Goal: Information Seeking & Learning: Learn about a topic

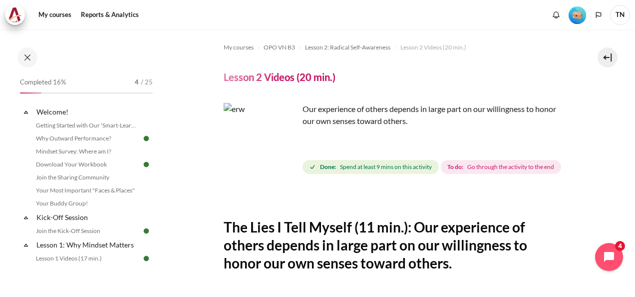
scroll to position [439, 0]
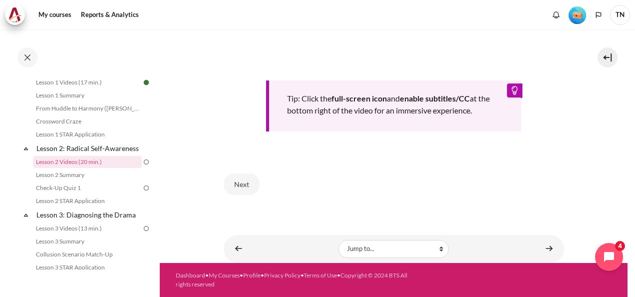
click at [252, 185] on button "Next" at bounding box center [242, 183] width 36 height 21
click at [244, 186] on button "Next" at bounding box center [242, 183] width 36 height 21
click at [246, 184] on button "Next" at bounding box center [242, 183] width 36 height 21
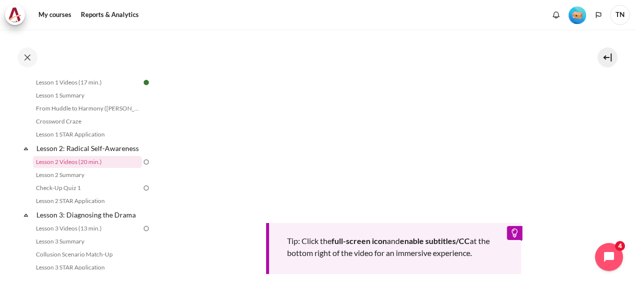
scroll to position [240, 0]
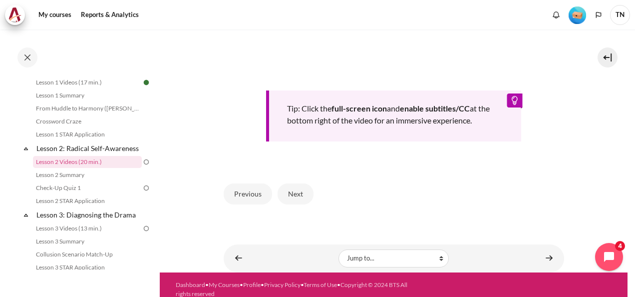
scroll to position [449, 0]
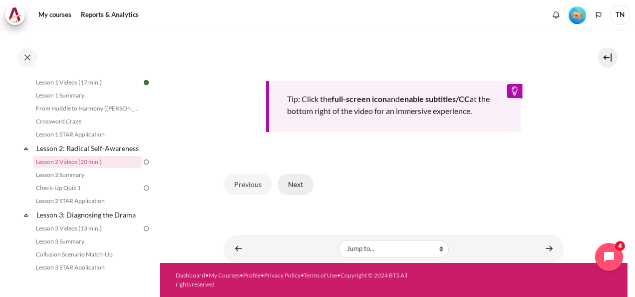
click at [291, 190] on button "Next" at bounding box center [296, 184] width 36 height 21
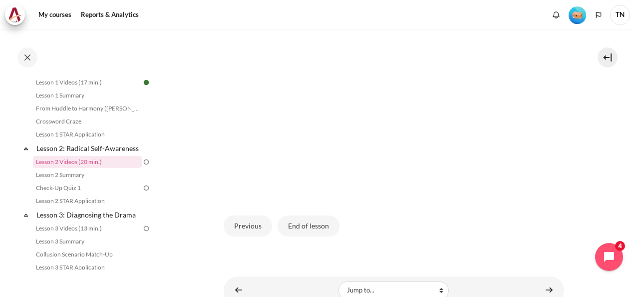
scroll to position [200, 0]
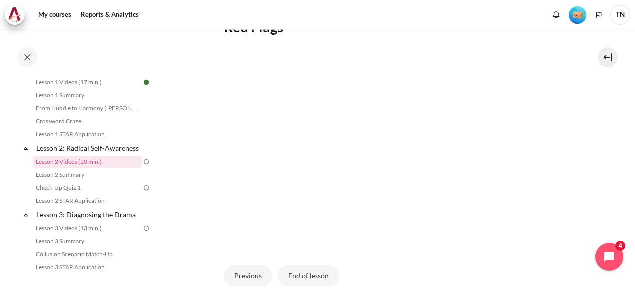
click at [311, 91] on img "Content" at bounding box center [394, 150] width 341 height 192
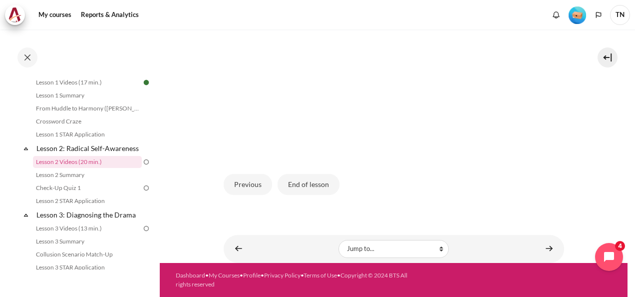
scroll to position [305, 0]
click at [299, 190] on button "End of lesson" at bounding box center [309, 184] width 62 height 21
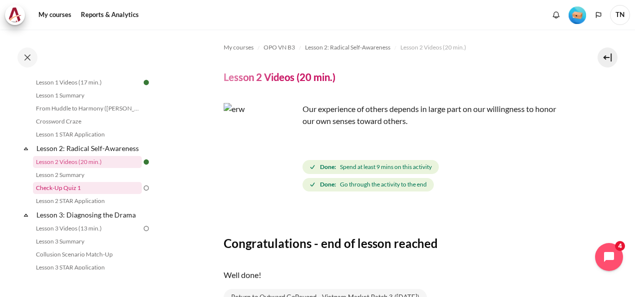
click at [84, 194] on link "Check-Up Quiz 1" at bounding box center [87, 188] width 109 height 12
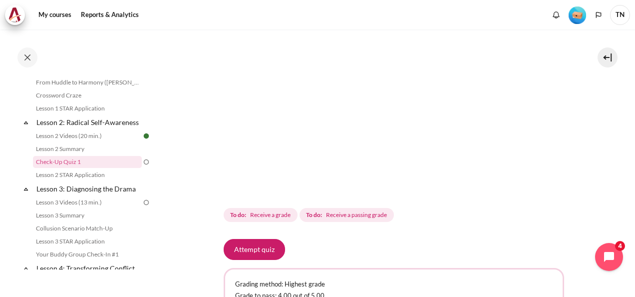
scroll to position [290, 0]
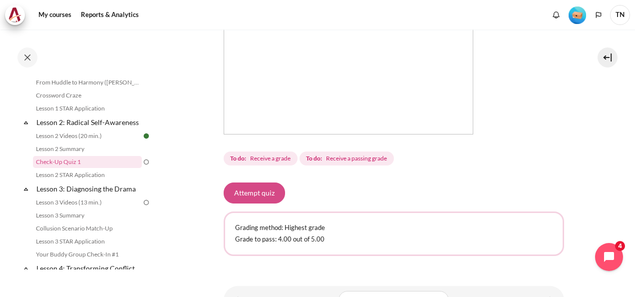
click at [258, 193] on button "Attempt quiz" at bounding box center [254, 192] width 61 height 21
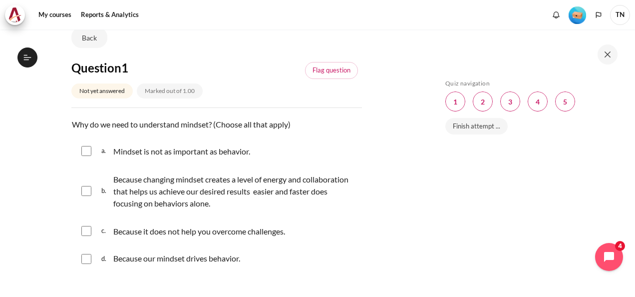
scroll to position [100, 0]
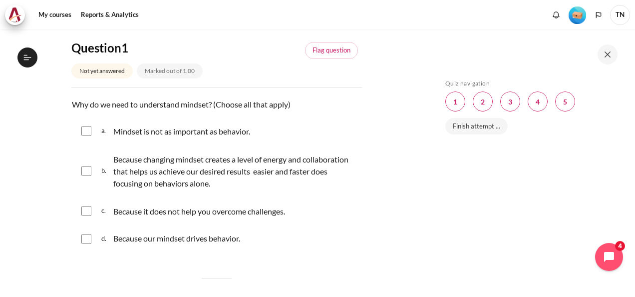
click at [88, 169] on input "Content" at bounding box center [86, 171] width 10 height 10
checkbox input "true"
click at [88, 240] on input "Content" at bounding box center [86, 239] width 10 height 10
checkbox input "true"
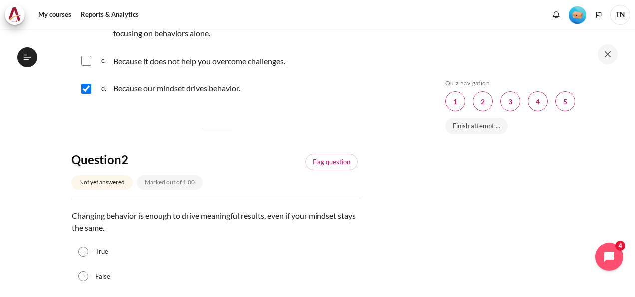
scroll to position [300, 0]
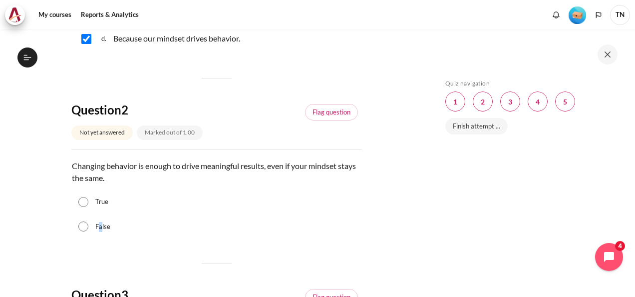
click at [101, 224] on label "False" at bounding box center [102, 227] width 15 height 10
drag, startPoint x: 101, startPoint y: 224, endPoint x: 91, endPoint y: 228, distance: 10.8
click at [91, 228] on div "False" at bounding box center [216, 226] width 291 height 25
click at [81, 227] on input "False" at bounding box center [83, 226] width 10 height 10
radio input "true"
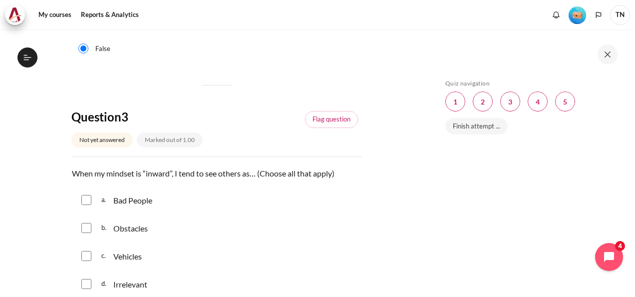
scroll to position [499, 0]
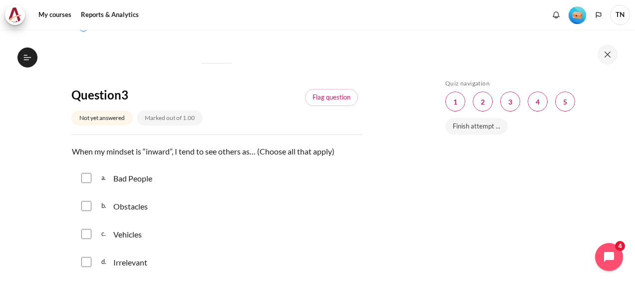
click at [88, 205] on input "Content" at bounding box center [86, 206] width 10 height 10
checkbox input "true"
click at [86, 233] on input "Content" at bounding box center [86, 234] width 10 height 10
checkbox input "true"
click at [86, 259] on input "Content" at bounding box center [86, 262] width 10 height 10
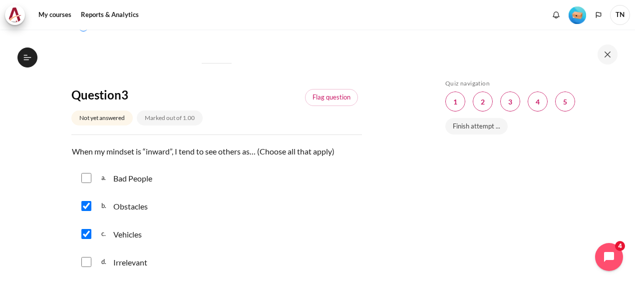
checkbox input "true"
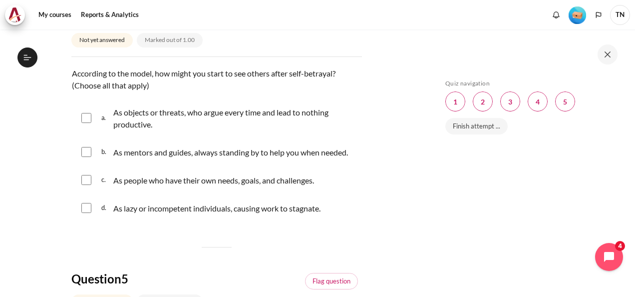
scroll to position [799, 0]
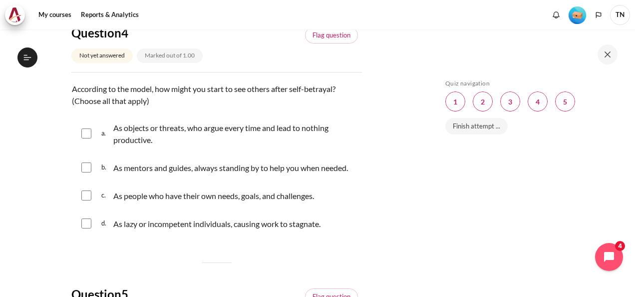
click at [88, 132] on input "Content" at bounding box center [86, 133] width 10 height 10
checkbox input "true"
click at [86, 236] on div "d. As lazy or incompetent individuals, causing work to stagnate." at bounding box center [216, 223] width 291 height 26
drag, startPoint x: 86, startPoint y: 234, endPoint x: 90, endPoint y: 237, distance: 5.3
click at [87, 228] on input "Content" at bounding box center [86, 223] width 10 height 10
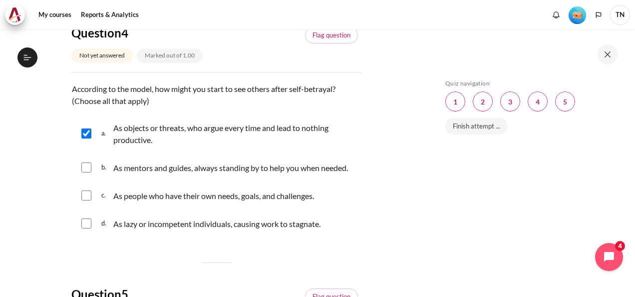
checkbox input "true"
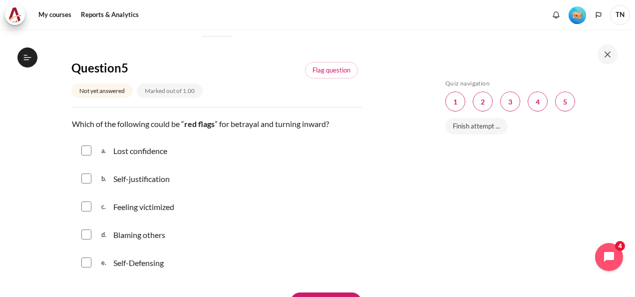
scroll to position [1049, 0]
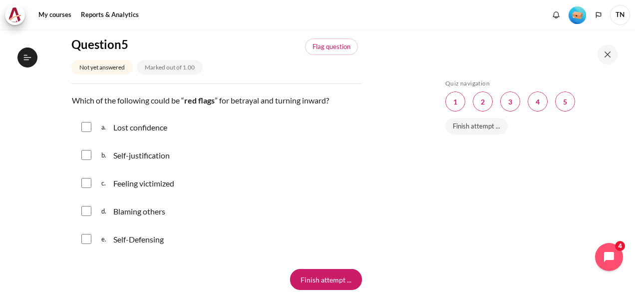
click at [87, 216] on input "Content" at bounding box center [86, 211] width 10 height 10
checkbox input "true"
click at [88, 188] on input "Content" at bounding box center [86, 183] width 10 height 10
checkbox input "true"
click at [83, 244] on input "Content" at bounding box center [86, 239] width 10 height 10
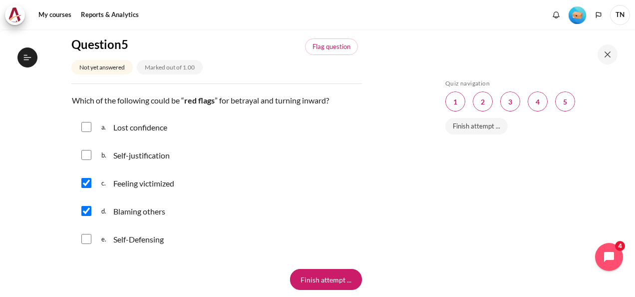
checkbox input "true"
click at [87, 160] on input "Content" at bounding box center [86, 155] width 10 height 10
checkbox input "true"
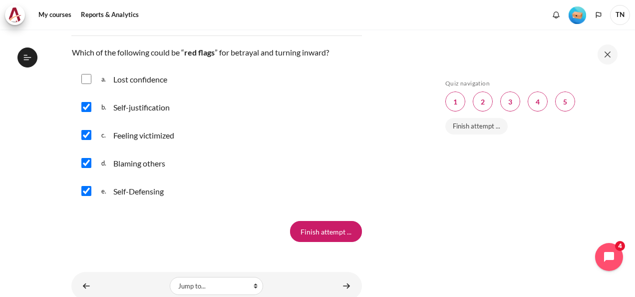
scroll to position [1144, 0]
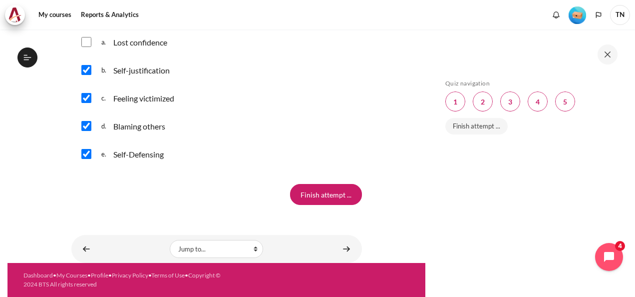
click at [320, 188] on input "Finish attempt ..." at bounding box center [326, 194] width 72 height 21
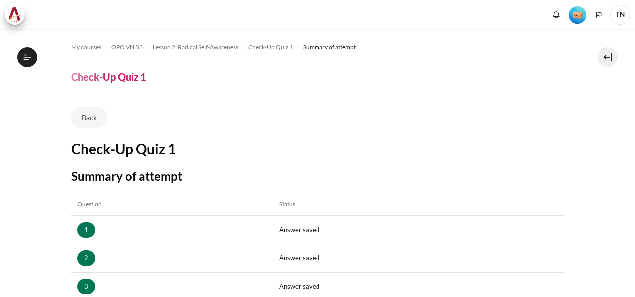
scroll to position [215, 0]
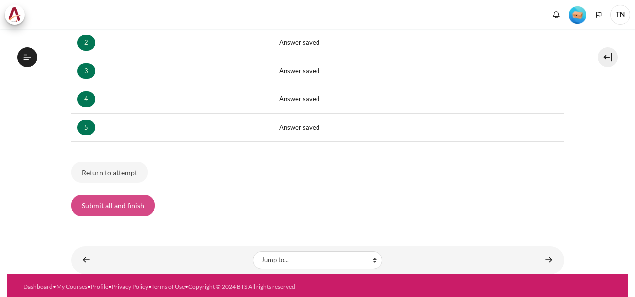
click at [103, 204] on button "Submit all and finish" at bounding box center [112, 205] width 83 height 21
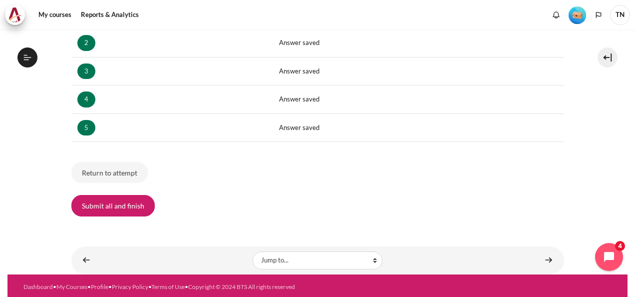
scroll to position [202, 0]
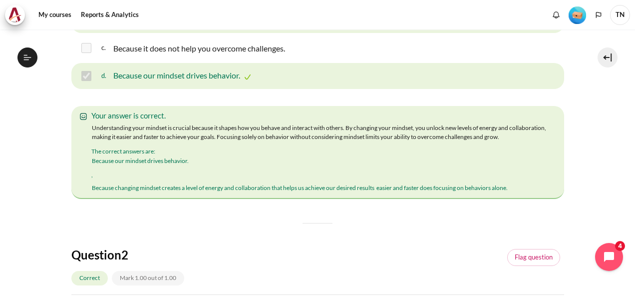
scroll to position [300, 0]
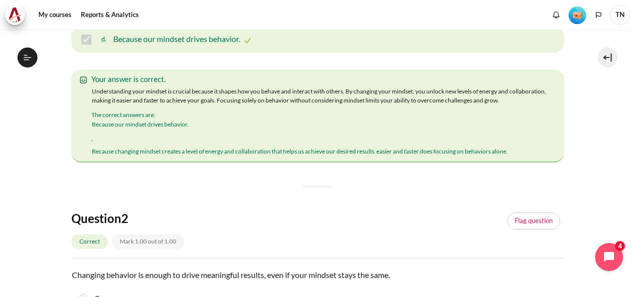
click at [94, 157] on div "The correct answers are: Because our mindset drives behavior. , Because changin…" at bounding box center [320, 133] width 458 height 47
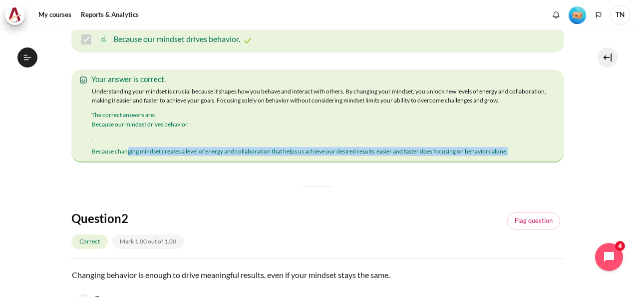
drag, startPoint x: 127, startPoint y: 192, endPoint x: 540, endPoint y: 189, distance: 413.1
click at [540, 156] on td "Because changing mindset creates a level of energy and collaboration that helps…" at bounding box center [320, 151] width 458 height 10
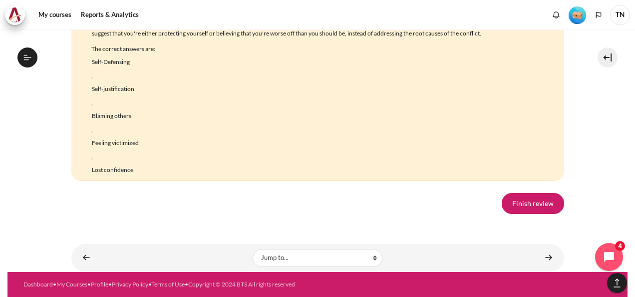
scroll to position [2294, 0]
click at [512, 195] on link "Finish review" at bounding box center [533, 203] width 62 height 21
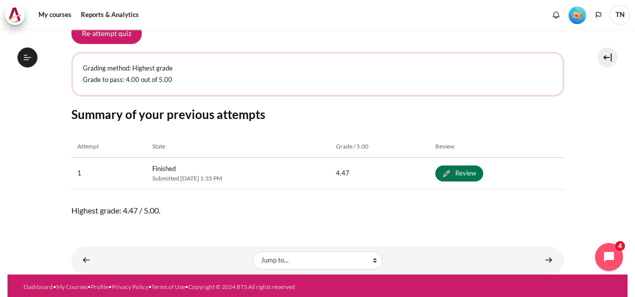
scroll to position [450, 0]
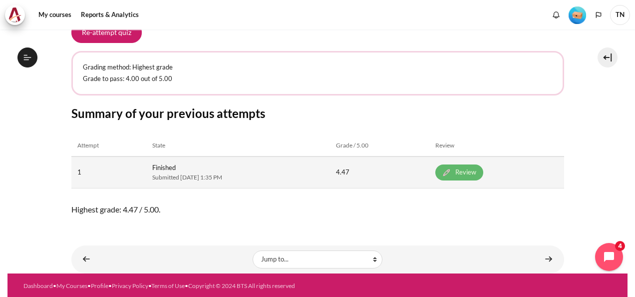
click at [481, 171] on link "Review" at bounding box center [460, 172] width 48 height 16
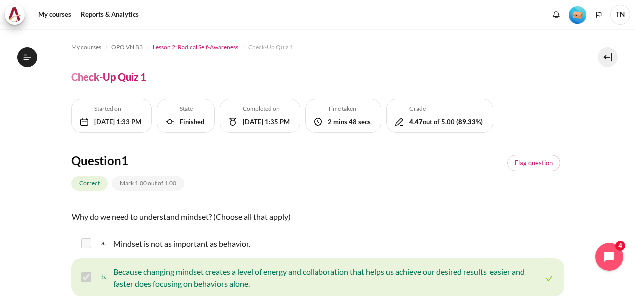
click at [203, 47] on span "Lesson 2: Radical Self-Awareness" at bounding box center [195, 47] width 85 height 9
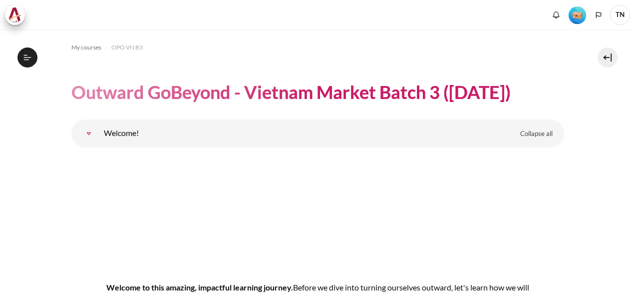
scroll to position [2372, 0]
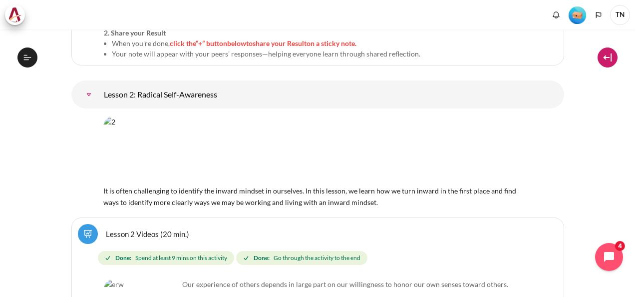
click at [607, 58] on button at bounding box center [608, 57] width 20 height 20
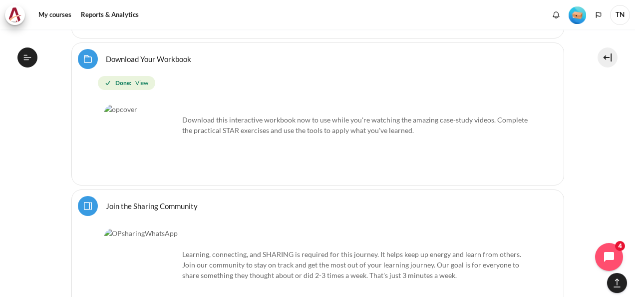
scroll to position [702, 0]
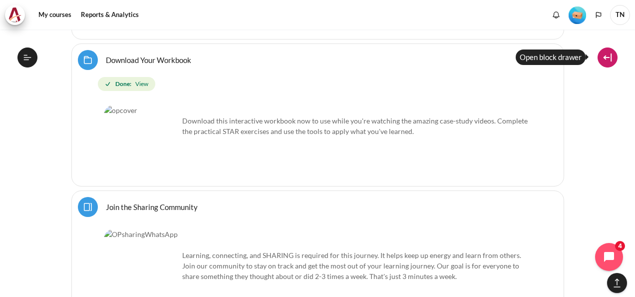
click at [612, 57] on button at bounding box center [608, 57] width 20 height 20
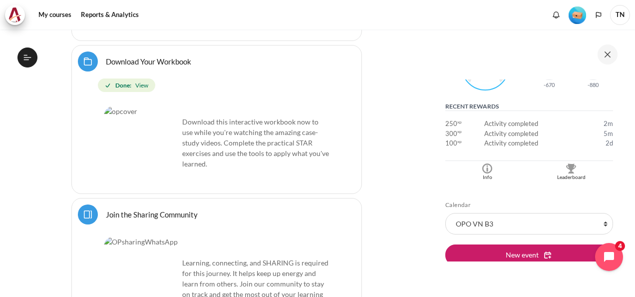
scroll to position [200, 0]
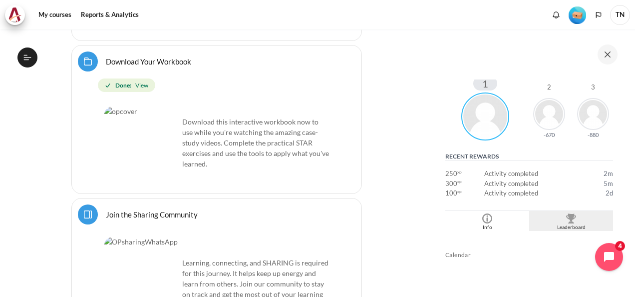
click at [569, 218] on img "Blocks" at bounding box center [571, 218] width 10 height 10
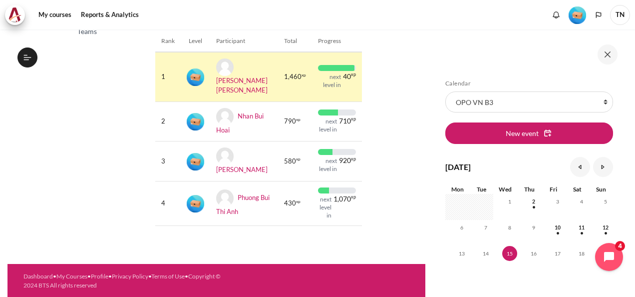
scroll to position [138, 0]
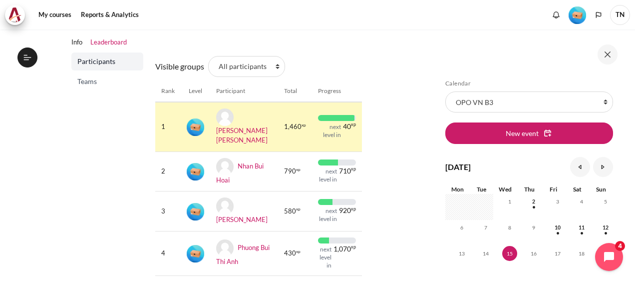
click at [92, 81] on span "Teams" at bounding box center [108, 81] width 62 height 10
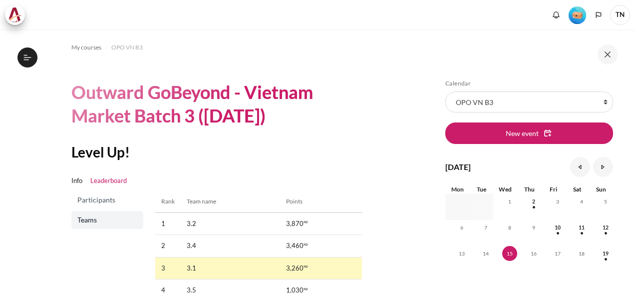
scroll to position [50, 0]
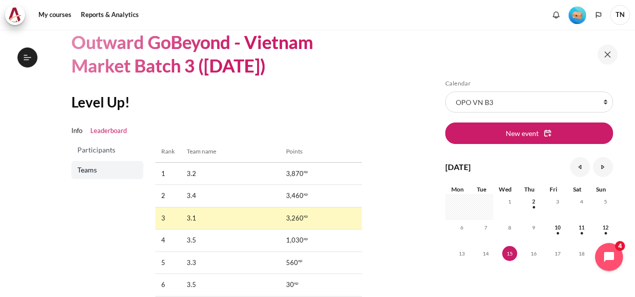
click at [100, 150] on span "Participants" at bounding box center [108, 150] width 62 height 10
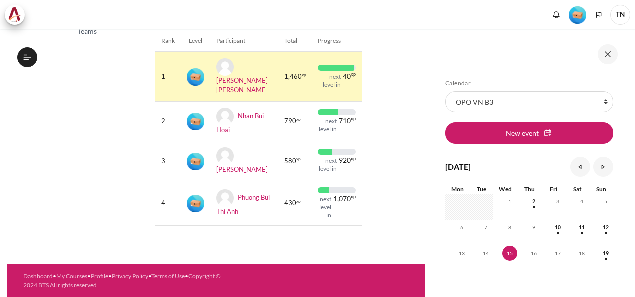
scroll to position [138, 0]
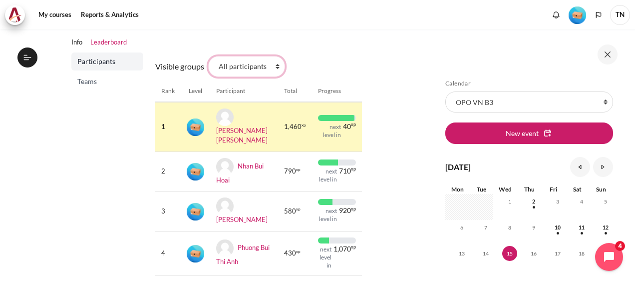
click at [251, 70] on select "All participants 3.1 2.1 2.2 2.3 2.4 2.5 2.6 2.7 2.8 3.2 3.3 3.4 3.5 3.5" at bounding box center [246, 66] width 77 height 21
select select "5011"
click at [208, 56] on select "All participants 3.1 2.1 2.2 2.3 2.4 2.5 2.6 2.7 2.8 3.2 3.3 3.4 3.5 3.5" at bounding box center [246, 66] width 77 height 21
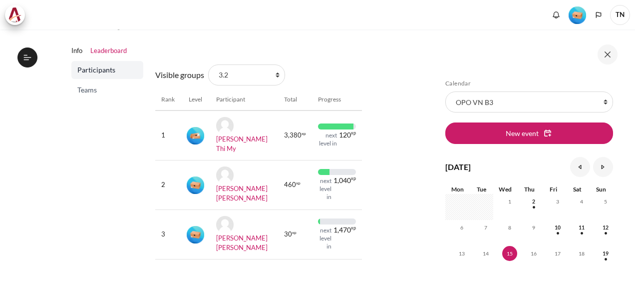
scroll to position [150, 0]
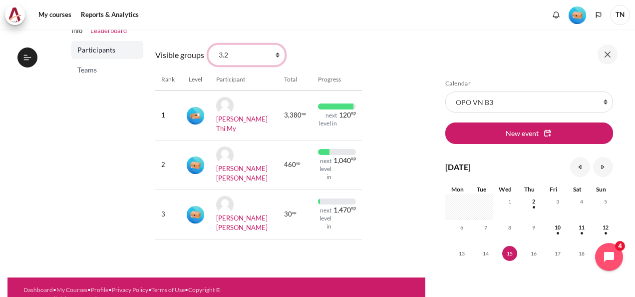
click at [256, 55] on select "All participants 3.1 2.1 2.2 2.3 2.4 2.5 2.6 2.7 2.8 3.2 3.3 3.4 3.5 3.5" at bounding box center [246, 54] width 77 height 21
select select "5012"
click at [208, 44] on select "All participants 3.1 2.1 2.2 2.3 2.4 2.5 2.6 2.7 2.8 3.2 3.3 3.4 3.5 3.5" at bounding box center [246, 54] width 77 height 21
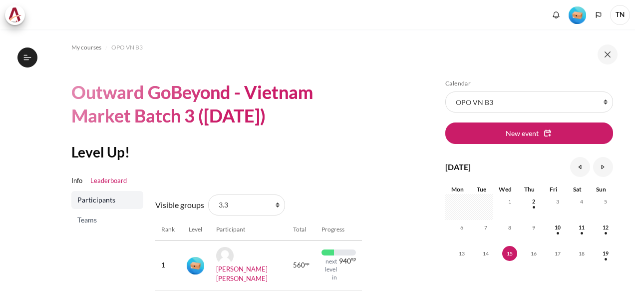
scroll to position [55, 0]
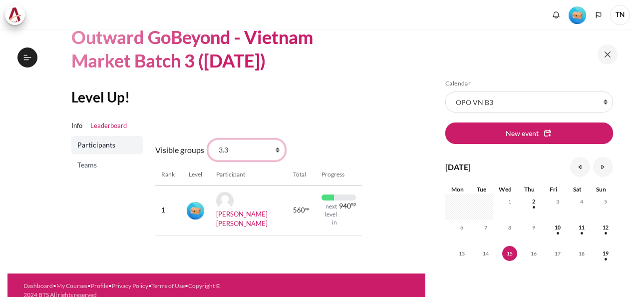
click at [253, 150] on select "All participants 3.1 2.1 2.2 2.3 2.4 2.5 2.6 2.7 2.8 3.2 3.3 3.4 3.5 3.5" at bounding box center [246, 149] width 77 height 21
click at [251, 151] on select "All participants 3.1 2.1 2.2 2.3 2.4 2.5 2.6 2.7 2.8 3.2 3.3 3.4 3.5 3.5" at bounding box center [246, 149] width 77 height 21
select select "5013"
click at [208, 139] on select "All participants 3.1 2.1 2.2 2.3 2.4 2.5 2.6 2.7 2.8 3.2 3.3 3.4 3.5 3.5" at bounding box center [246, 149] width 77 height 21
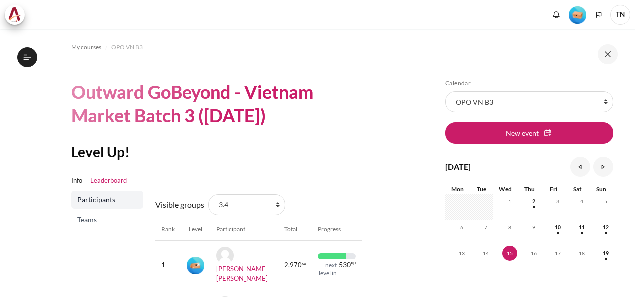
scroll to position [95, 0]
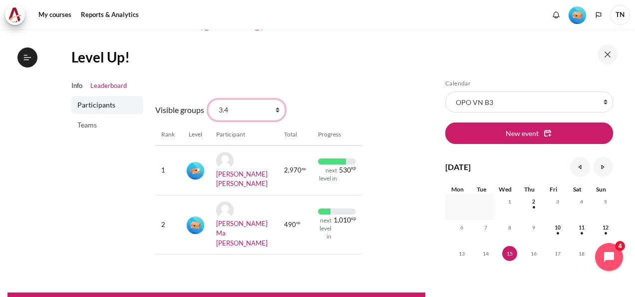
click at [257, 110] on select "All participants 3.1 2.1 2.2 2.3 2.4 2.5 2.6 2.7 2.8 3.2 3.3 3.4 3.5 3.5" at bounding box center [246, 109] width 77 height 21
click at [329, 228] on div "Visible groups All participants 3.1 2.1 2.2 2.3 2.4 2.5 2.6 2.7 2.8 3.2 3.3 3.4…" at bounding box center [258, 179] width 207 height 167
click at [248, 96] on div "Visible groups All participants 3.1 2.1 2.2 2.3 2.4 2.5 2.6 2.7 2.8 3.2 3.3 3.4…" at bounding box center [258, 179] width 207 height 167
click at [248, 107] on select "All participants 3.1 2.1 2.2 2.3 2.4 2.5 2.6 2.7 2.8 3.2 3.3 3.4 3.5 3.5" at bounding box center [246, 109] width 77 height 21
select select "5014"
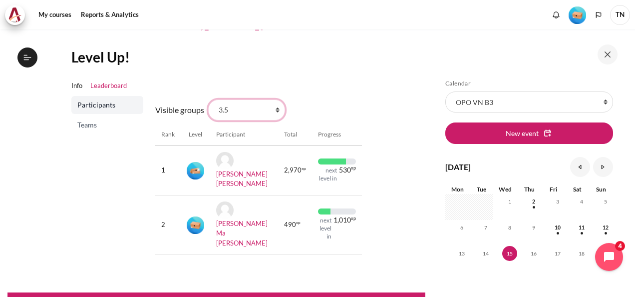
click at [208, 99] on select "All participants 3.1 2.1 2.2 2.3 2.4 2.5 2.6 2.7 2.8 3.2 3.3 3.4 3.5 3.5" at bounding box center [246, 109] width 77 height 21
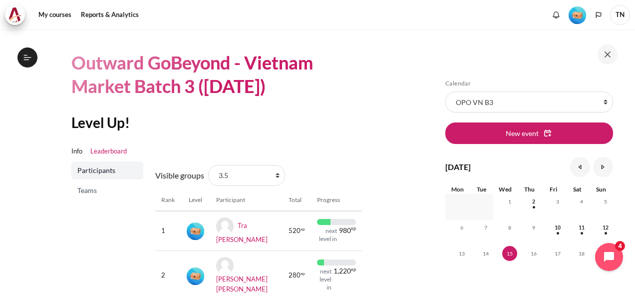
scroll to position [131, 0]
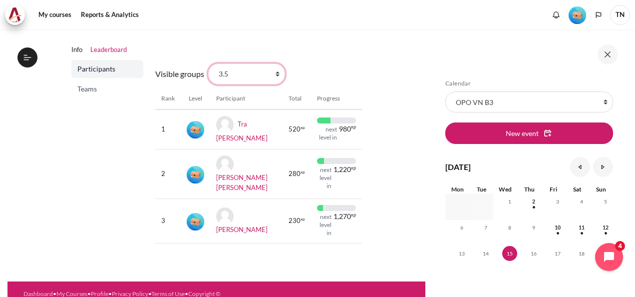
click at [247, 72] on select "All participants 3.1 2.1 2.2 2.3 2.4 2.5 2.6 2.7 2.8 3.2 3.3 3.4 3.5 3.5" at bounding box center [246, 73] width 77 height 21
select select "5015"
click at [208, 63] on select "All participants 3.1 2.1 2.2 2.3 2.4 2.5 2.6 2.7 2.8 3.2 3.3 3.4 3.5 3.5" at bounding box center [246, 73] width 77 height 21
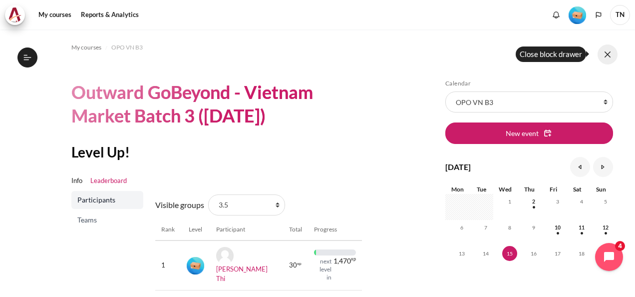
click at [606, 56] on button at bounding box center [608, 54] width 20 height 20
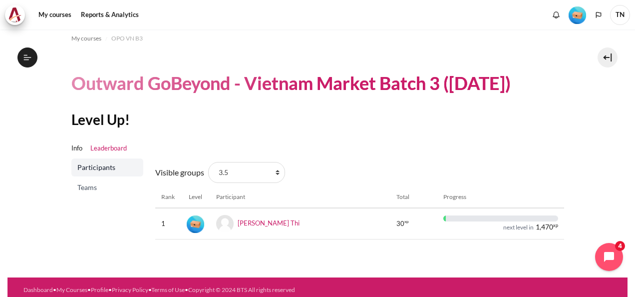
scroll to position [14, 0]
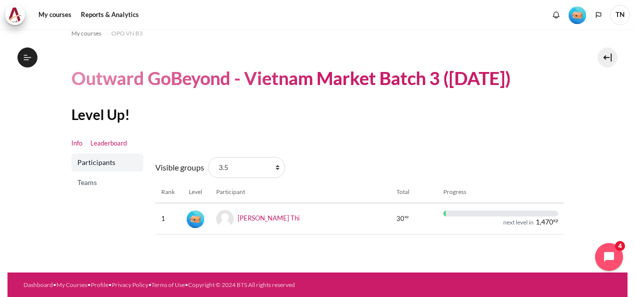
click at [78, 143] on link "Info" at bounding box center [76, 143] width 11 height 10
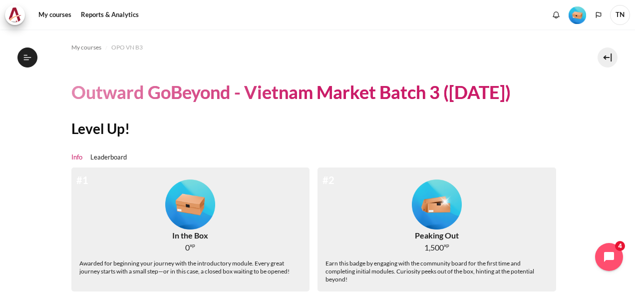
click at [81, 157] on link "Info" at bounding box center [76, 157] width 11 height 10
click at [75, 155] on link "Info" at bounding box center [76, 157] width 11 height 10
click at [124, 47] on span "OPO VN B3" at bounding box center [126, 47] width 31 height 9
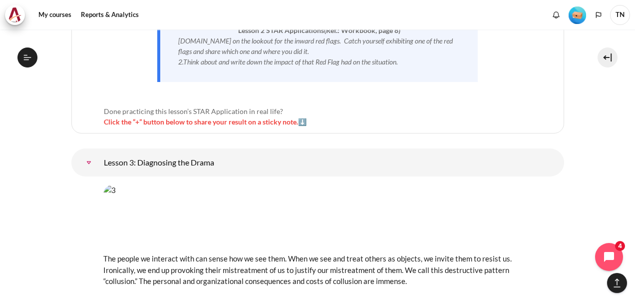
scroll to position [3075, 0]
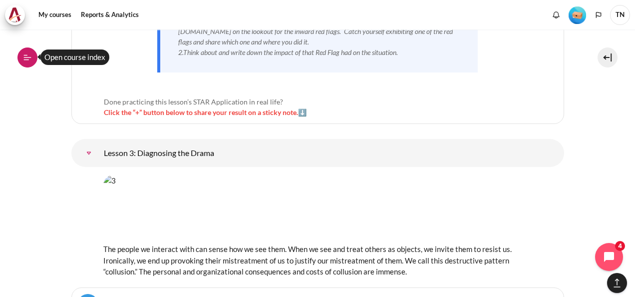
click at [26, 57] on icon at bounding box center [27, 57] width 9 height 9
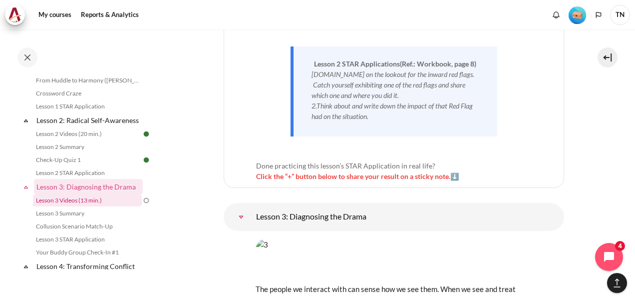
click at [103, 206] on link "Lesson 3 Videos (13 min.)" at bounding box center [87, 200] width 109 height 12
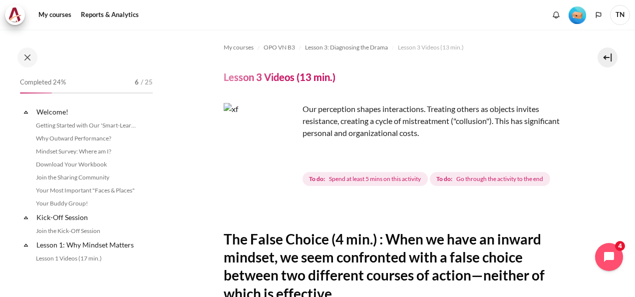
scroll to position [242, 0]
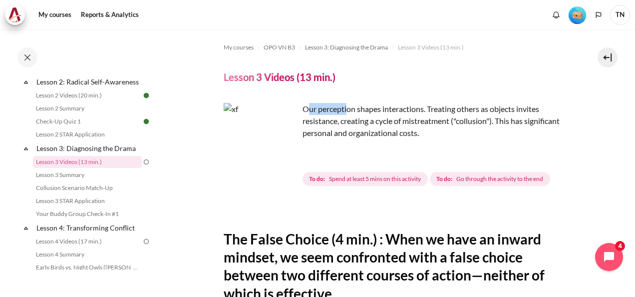
drag, startPoint x: 307, startPoint y: 109, endPoint x: 348, endPoint y: 112, distance: 41.1
click at [348, 112] on p "Our perception shapes interactions. Treating others as objects invites resistan…" at bounding box center [394, 121] width 341 height 36
drag, startPoint x: 348, startPoint y: 112, endPoint x: 333, endPoint y: 123, distance: 18.6
click at [334, 124] on p "Our perception shapes interactions. Treating others as objects invites resistan…" at bounding box center [394, 121] width 341 height 36
drag, startPoint x: 303, startPoint y: 108, endPoint x: 481, endPoint y: 142, distance: 181.9
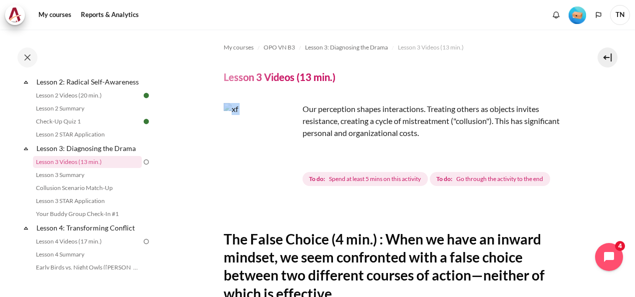
click at [481, 142] on div "Our perception shapes interactions. Treating others as objects invites resistan…" at bounding box center [394, 129] width 341 height 52
copy img "Content"
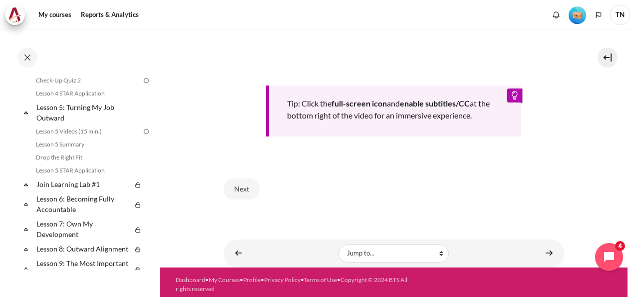
scroll to position [451, 0]
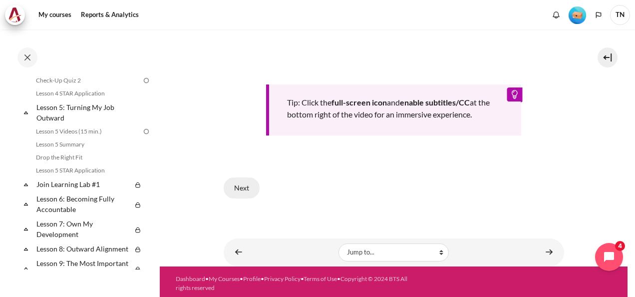
click at [244, 183] on button "Next" at bounding box center [242, 187] width 36 height 21
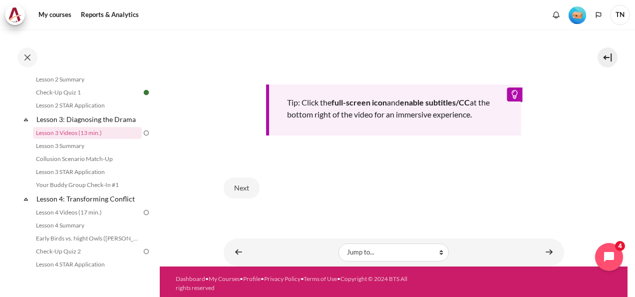
scroll to position [242, 0]
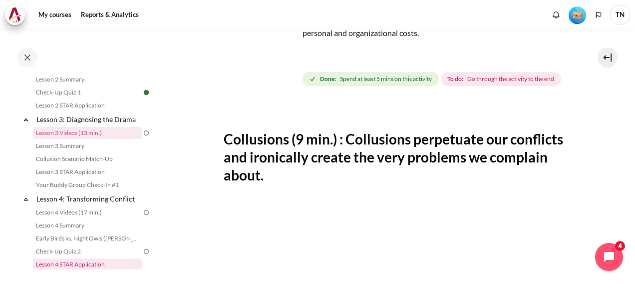
scroll to position [292, 0]
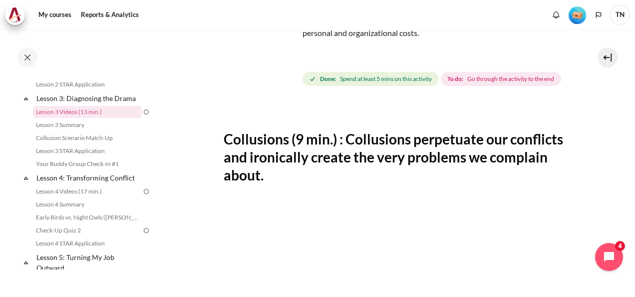
drag, startPoint x: 340, startPoint y: 200, endPoint x: 214, endPoint y: 155, distance: 133.5
click at [214, 155] on section "My courses OPO VN B3 Lesson 3: Diagnosing the Drama Lesson 3 Videos (13 min.) L…" at bounding box center [394, 265] width 468 height 670
copy h2 "Collusions (9 min.) : Collusions perpetuate our conflicts and ironically create…"
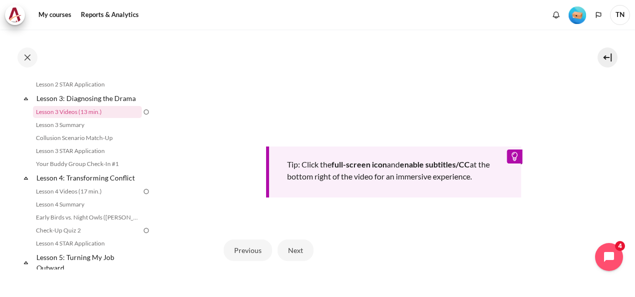
scroll to position [451, 0]
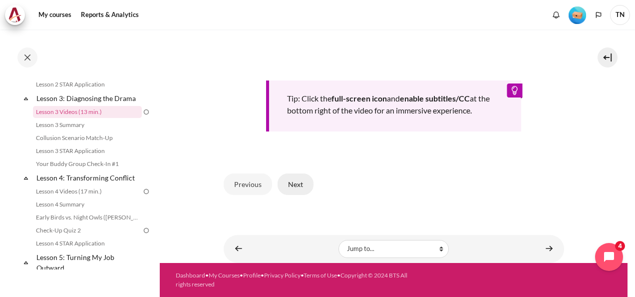
click at [298, 186] on button "Next" at bounding box center [296, 183] width 36 height 21
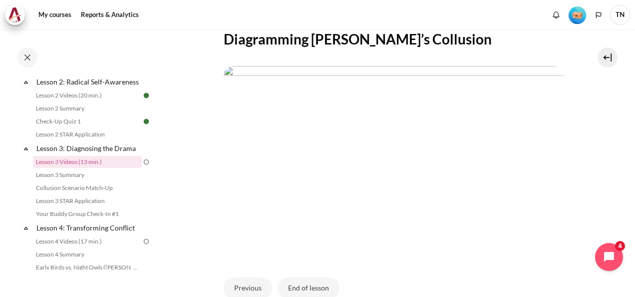
scroll to position [250, 0]
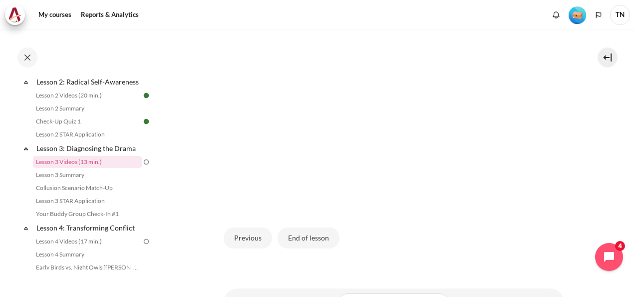
click at [387, 242] on div "Previous End of lesson" at bounding box center [394, 237] width 341 height 41
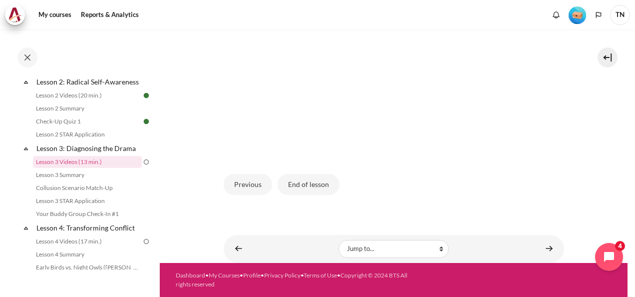
scroll to position [317, 0]
click at [312, 188] on button "End of lesson" at bounding box center [309, 184] width 62 height 21
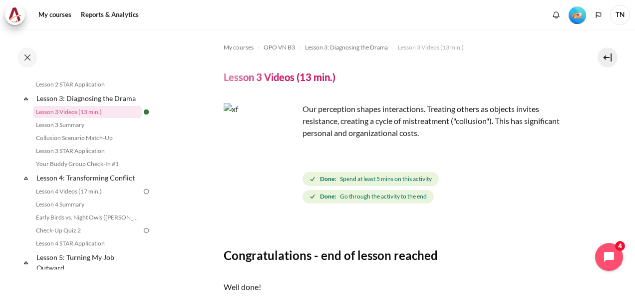
scroll to position [242, 0]
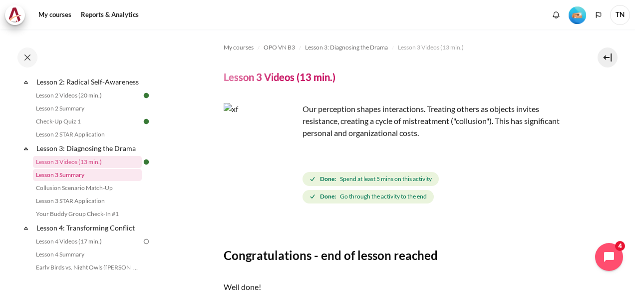
click at [80, 181] on link "Lesson 3 Summary" at bounding box center [87, 175] width 109 height 12
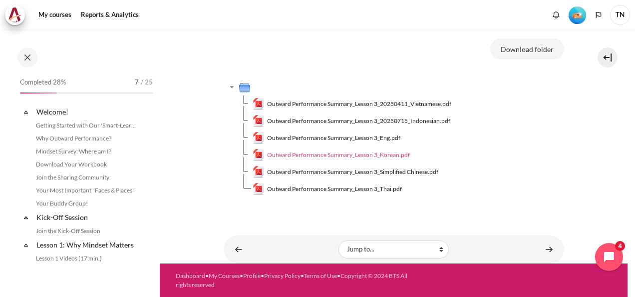
scroll to position [255, 0]
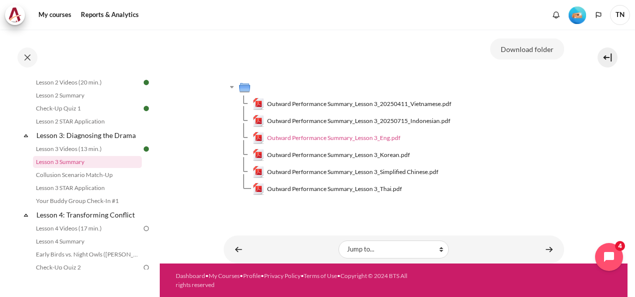
click at [375, 135] on span "Outward Performance Summary_Lesson 3_Eng.pdf" at bounding box center [333, 137] width 133 height 9
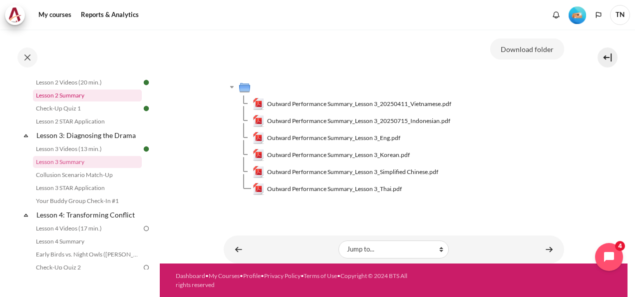
click at [90, 101] on link "Lesson 2 Summary" at bounding box center [87, 95] width 109 height 12
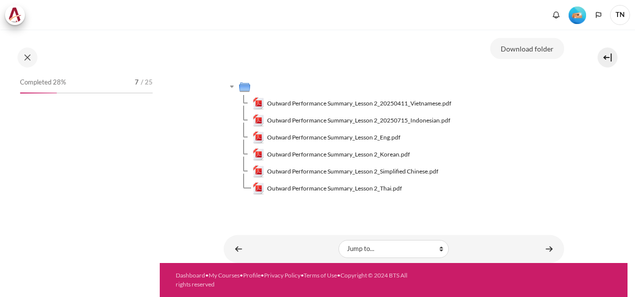
scroll to position [99, 0]
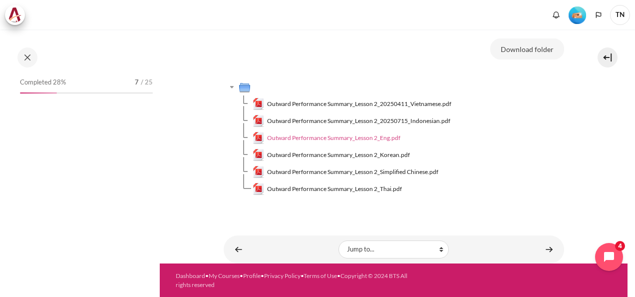
click at [378, 137] on span "Outward Performance Summary_Lesson 2_Eng.pdf" at bounding box center [333, 137] width 133 height 9
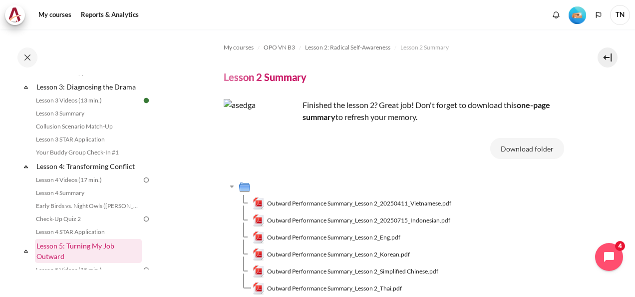
scroll to position [289, 0]
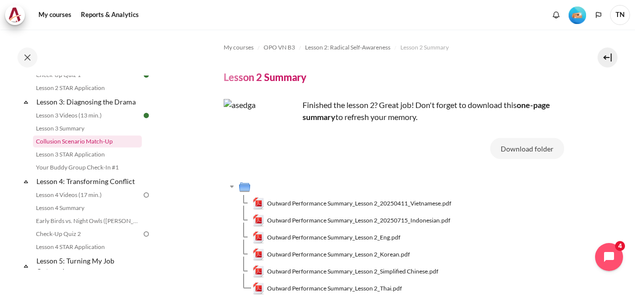
click at [99, 147] on link "Collusion Scenario Match-Up" at bounding box center [87, 141] width 109 height 12
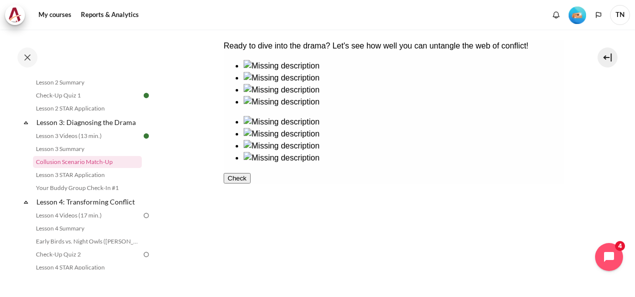
scroll to position [200, 0]
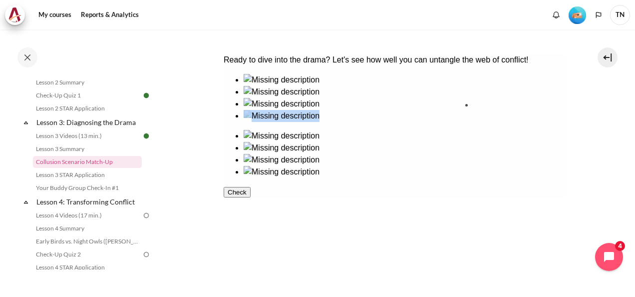
drag, startPoint x: 276, startPoint y: 204, endPoint x: 517, endPoint y: 136, distance: 251.2
drag, startPoint x: 495, startPoint y: 126, endPoint x: 353, endPoint y: 165, distance: 148.1
click at [353, 165] on div at bounding box center [393, 132] width 341 height 116
drag, startPoint x: 489, startPoint y: 125, endPoint x: 405, endPoint y: 162, distance: 92.3
click at [386, 180] on div at bounding box center [393, 132] width 341 height 116
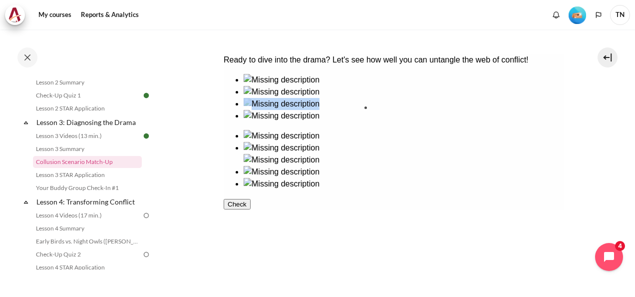
drag, startPoint x: 344, startPoint y: 149, endPoint x: 418, endPoint y: 150, distance: 73.9
drag, startPoint x: 422, startPoint y: 130, endPoint x: 447, endPoint y: 158, distance: 38.2
click at [502, 202] on ul at bounding box center [393, 166] width 341 height 72
drag, startPoint x: 424, startPoint y: 117, endPoint x: 440, endPoint y: 157, distance: 43.5
click at [495, 202] on ul at bounding box center [393, 166] width 341 height 72
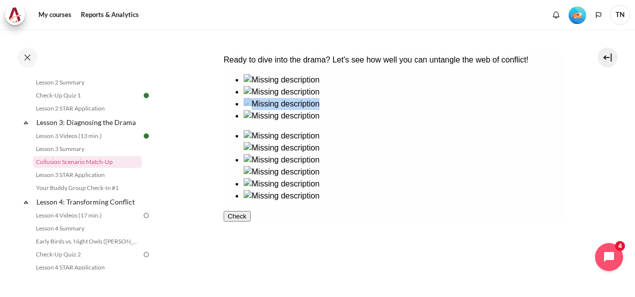
click at [319, 130] on img at bounding box center [281, 136] width 76 height 12
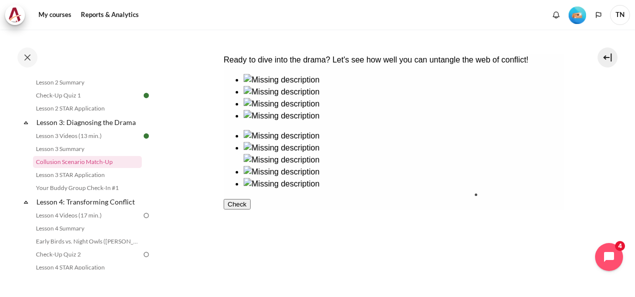
drag, startPoint x: 329, startPoint y: 130, endPoint x: 513, endPoint y: 218, distance: 204.2
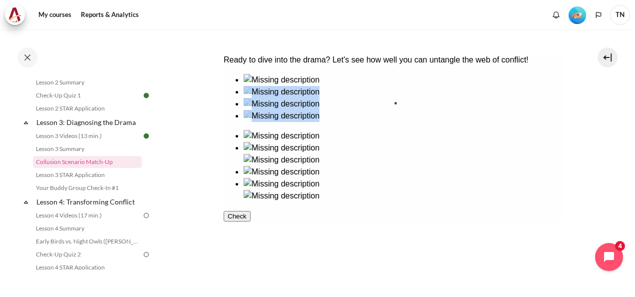
drag, startPoint x: 257, startPoint y: 130, endPoint x: 428, endPoint y: 127, distance: 170.8
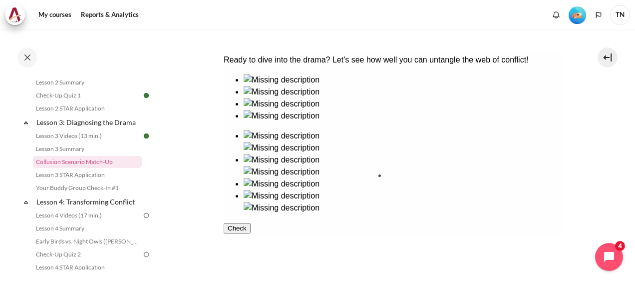
drag, startPoint x: 339, startPoint y: 195, endPoint x: 427, endPoint y: 197, distance: 87.9
click at [250, 245] on button "Check" at bounding box center [236, 240] width 27 height 10
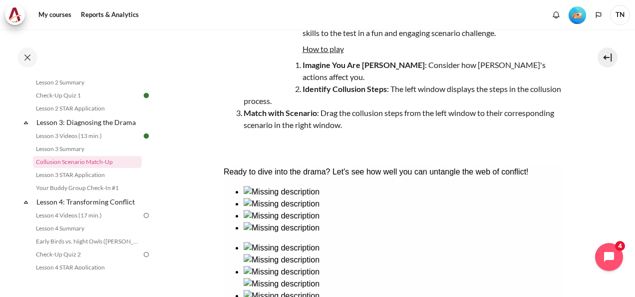
scroll to position [38, 0]
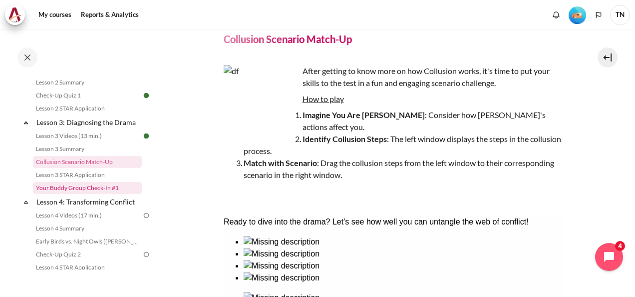
click at [96, 194] on link "Your Buddy Group Check-In #1" at bounding box center [87, 188] width 109 height 12
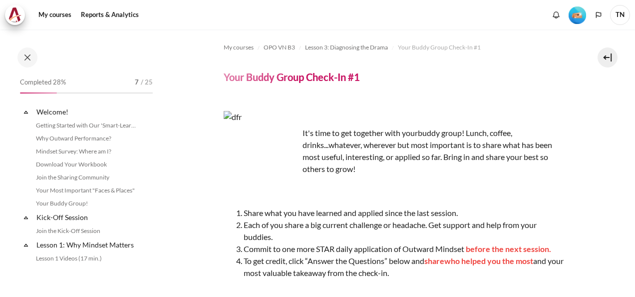
scroll to position [294, 0]
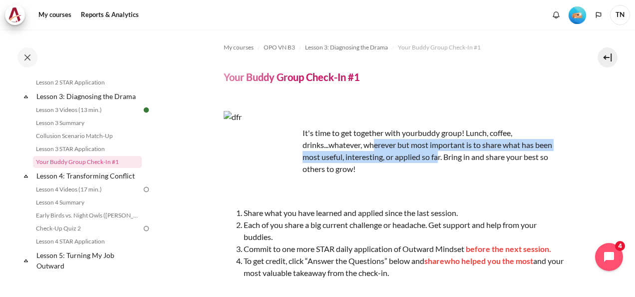
drag, startPoint x: 370, startPoint y: 145, endPoint x: 437, endPoint y: 159, distance: 68.4
click at [437, 159] on p "It's time to get together with your buddy group! Lunch, coffee, drinks...whatev…" at bounding box center [394, 151] width 341 height 48
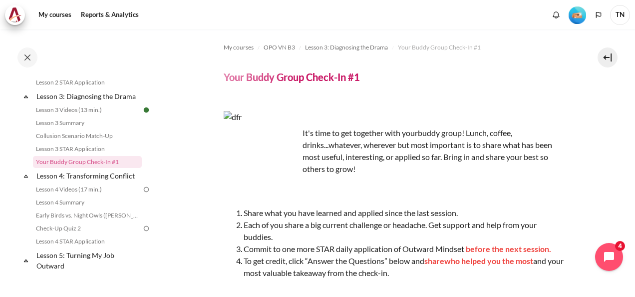
drag, startPoint x: 437, startPoint y: 159, endPoint x: 439, endPoint y: 185, distance: 26.0
click at [440, 184] on p "Content" at bounding box center [394, 191] width 341 height 24
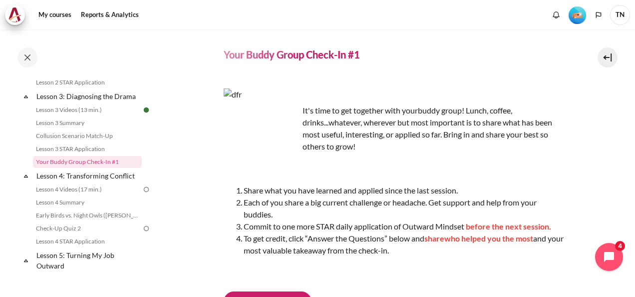
scroll to position [0, 0]
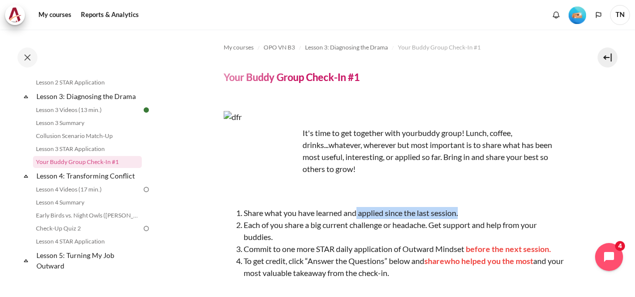
drag, startPoint x: 359, startPoint y: 213, endPoint x: 467, endPoint y: 213, distance: 108.9
click at [467, 213] on li "Share what you have learned and applied since the last session." at bounding box center [404, 213] width 321 height 12
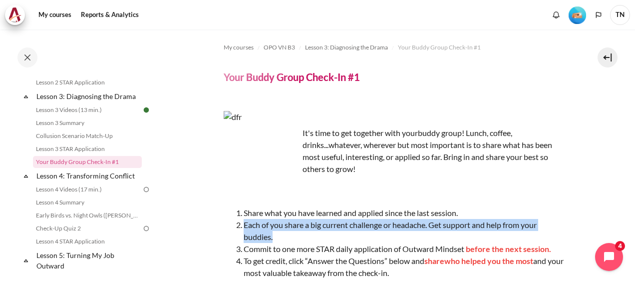
drag, startPoint x: 246, startPoint y: 227, endPoint x: 329, endPoint y: 234, distance: 83.7
click at [329, 234] on li "Each of you share a big current challenge or headache. Get support and help fro…" at bounding box center [404, 231] width 321 height 24
drag, startPoint x: 329, startPoint y: 234, endPoint x: 301, endPoint y: 239, distance: 28.9
click at [301, 239] on li "Each of you share a big current challenge or headache. Get support and help fro…" at bounding box center [404, 231] width 321 height 24
click at [299, 240] on li "Each of you share a big current challenge or headache. Get support and help fro…" at bounding box center [404, 231] width 321 height 24
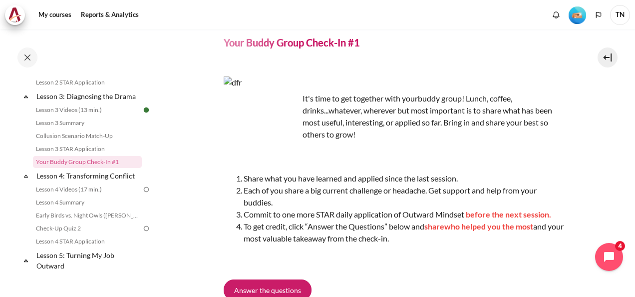
scroll to position [50, 0]
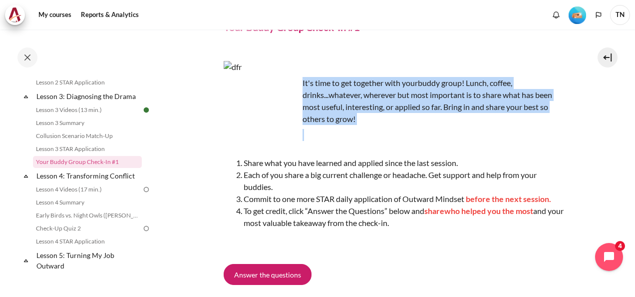
drag, startPoint x: 301, startPoint y: 81, endPoint x: 360, endPoint y: 127, distance: 74.6
click at [360, 127] on div "It's time to get together with your buddy group! Lunch, coffee, drinks...whatev…" at bounding box center [394, 155] width 341 height 188
copy p "It's time to get together with your buddy group! Lunch, coffee, drinks...whatev…"
drag, startPoint x: 411, startPoint y: 225, endPoint x: 217, endPoint y: 162, distance: 203.4
click at [217, 162] on section "My courses OPO VN B3 Lesson 3: Diagnosing the Drama Your Buddy Group Check-In #…" at bounding box center [394, 175] width 468 height 390
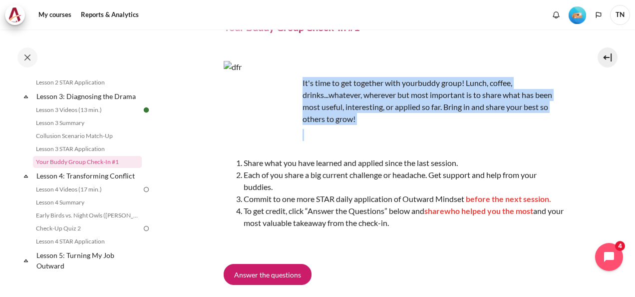
copy ol "Share what you have learned and applied since the last session. Each of you sha…"
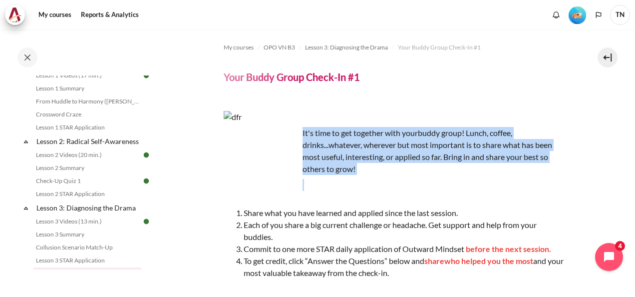
scroll to position [144, 0]
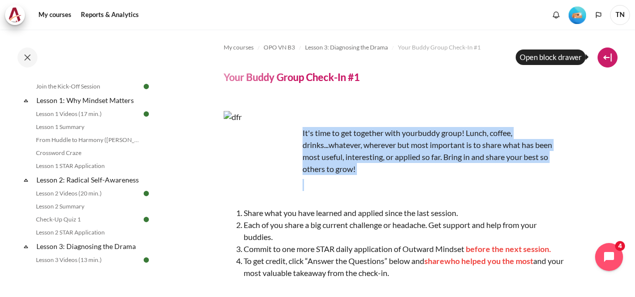
click at [605, 55] on button at bounding box center [608, 57] width 20 height 20
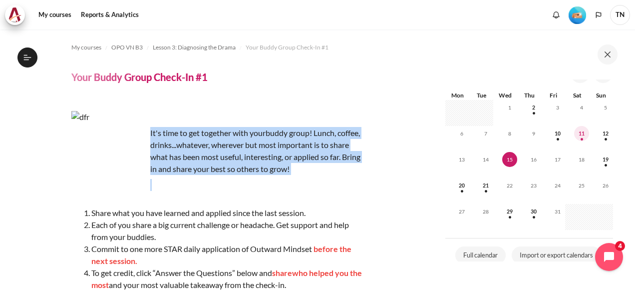
scroll to position [44, 0]
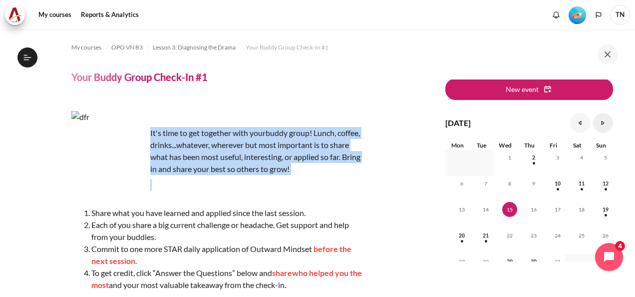
click at [598, 122] on link "November" at bounding box center [603, 123] width 20 height 20
click at [574, 123] on link "October" at bounding box center [580, 123] width 20 height 20
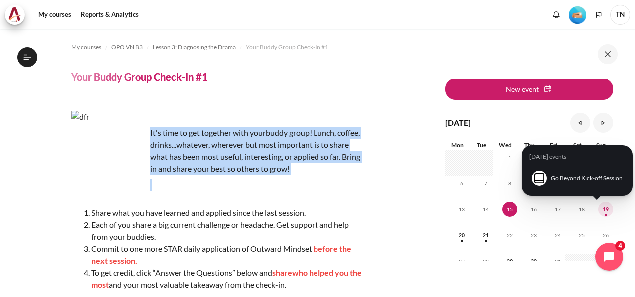
click at [598, 207] on span "19" at bounding box center [605, 209] width 15 height 15
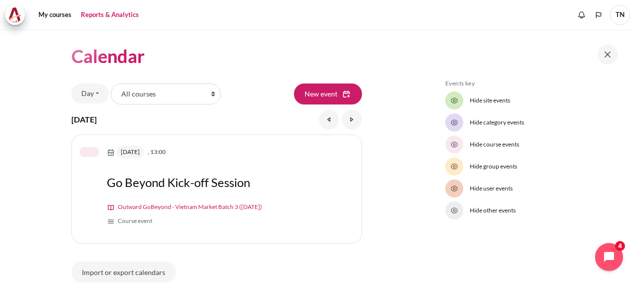
click at [95, 15] on link "Reports & Analytics" at bounding box center [109, 15] width 65 height 20
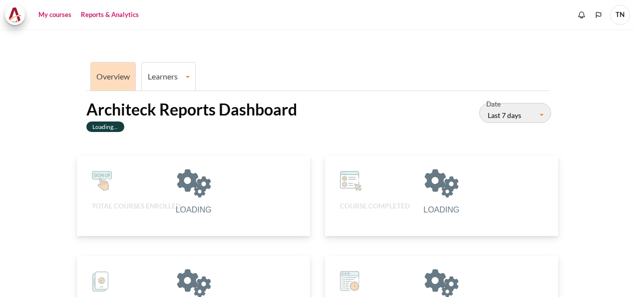
click at [61, 14] on link "My courses" at bounding box center [55, 15] width 40 height 20
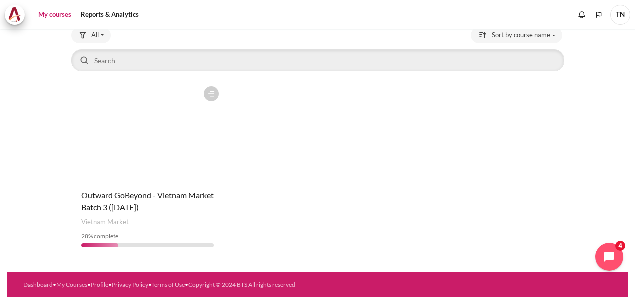
scroll to position [68, 0]
click at [162, 151] on figure "Content" at bounding box center [147, 131] width 152 height 100
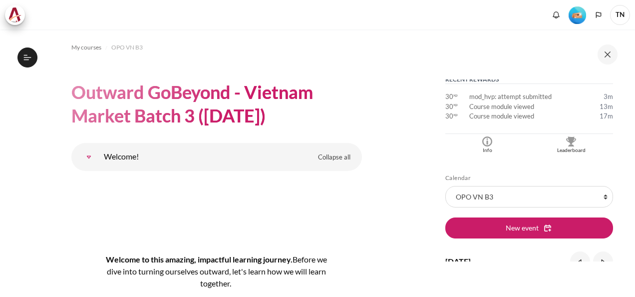
scroll to position [300, 0]
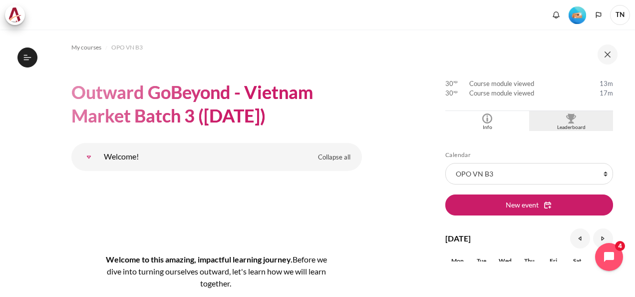
click at [567, 119] on img "Blocks" at bounding box center [571, 118] width 10 height 10
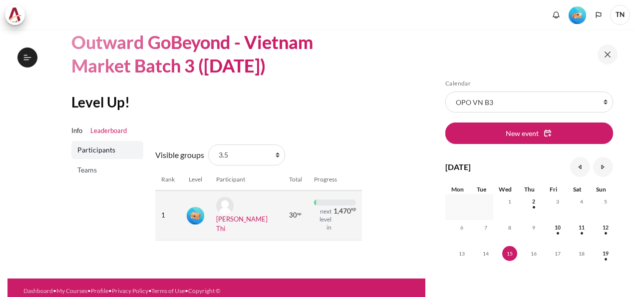
scroll to position [55, 0]
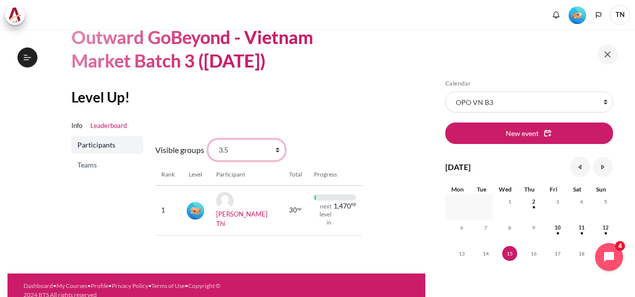
click at [283, 153] on select "All participants 3.1 2.1 2.2 2.3 2.4 2.5 2.6 2.7 2.8 3.2 3.3 3.4 3.5 3.5" at bounding box center [246, 149] width 77 height 21
click at [272, 156] on select "All participants 3.1 2.1 2.2 2.3 2.4 2.5 2.6 2.7 2.8 3.2 3.3 3.4 3.5 3.5" at bounding box center [246, 149] width 77 height 21
select select "5010"
click at [208, 139] on select "All participants 3.1 2.1 2.2 2.3 2.4 2.5 2.6 2.7 2.8 3.2 3.3 3.4 3.5 3.5" at bounding box center [246, 149] width 77 height 21
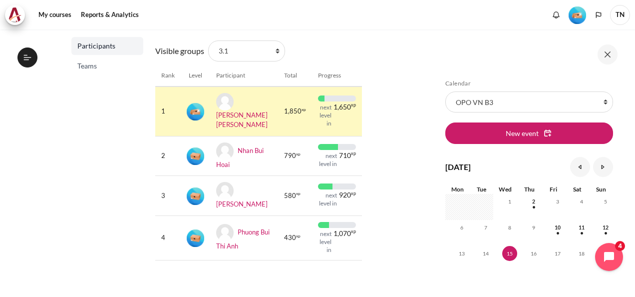
scroll to position [138, 0]
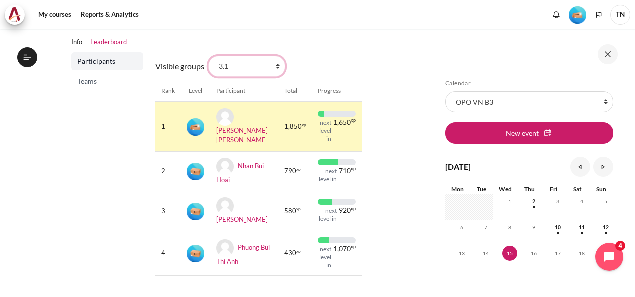
click at [274, 69] on select "All participants 3.1 2.1 2.2 2.3 2.4 2.5 2.6 2.7 2.8 3.2 3.3 3.4 3.5 3.5" at bounding box center [246, 66] width 77 height 21
select select "5011"
click at [208, 56] on select "All participants 3.1 2.1 2.2 2.3 2.4 2.5 2.6 2.7 2.8 3.2 3.3 3.4 3.5 3.5" at bounding box center [246, 66] width 77 height 21
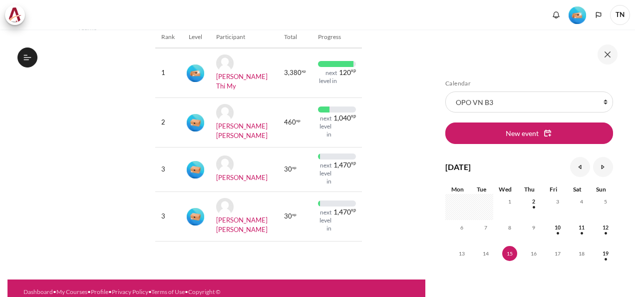
scroll to position [193, 0]
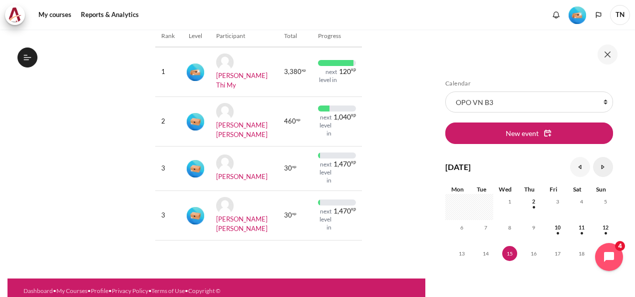
click at [598, 166] on link "November" at bounding box center [603, 167] width 20 height 20
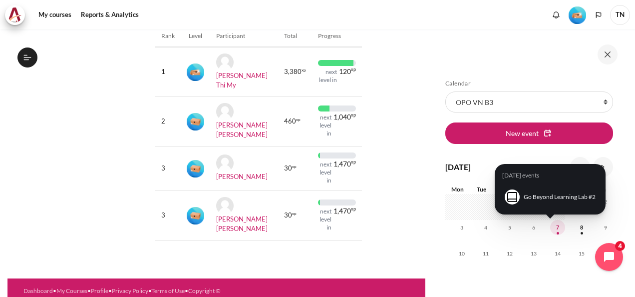
click at [550, 228] on span "7" at bounding box center [557, 227] width 15 height 15
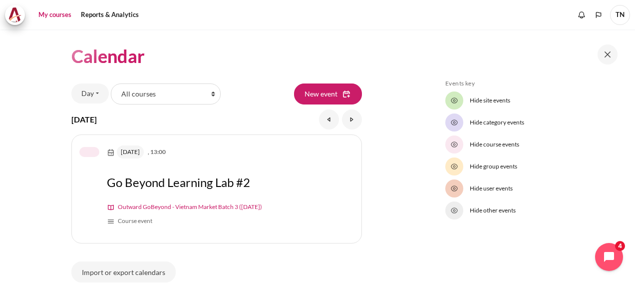
click at [52, 15] on link "My courses" at bounding box center [55, 15] width 40 height 20
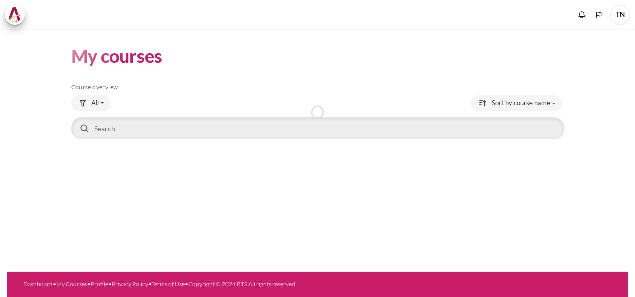
drag, startPoint x: 0, startPoint y: 0, endPoint x: 267, endPoint y: 89, distance: 281.1
click at [267, 89] on h5 "Course overview" at bounding box center [317, 87] width 493 height 8
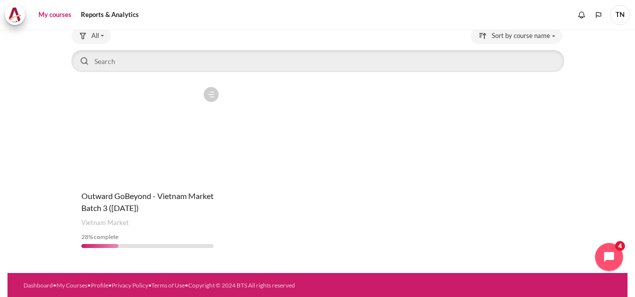
scroll to position [68, 0]
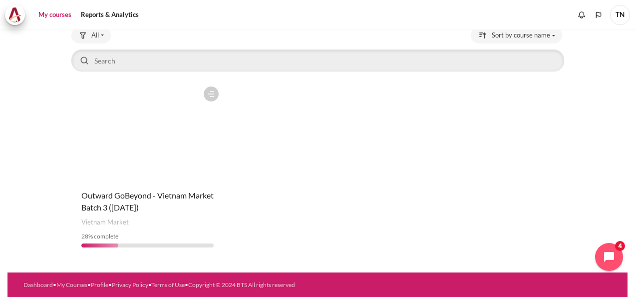
click at [161, 161] on figure "Content" at bounding box center [147, 131] width 152 height 100
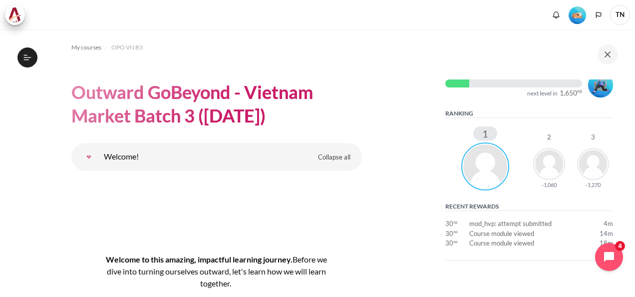
scroll to position [100, 0]
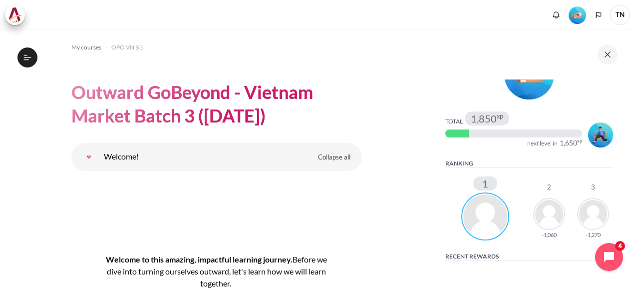
click at [467, 169] on div "Ranking 1 2 3 -1,060 -1,270" at bounding box center [530, 199] width 168 height 81
click at [488, 210] on img "Blocks" at bounding box center [485, 216] width 48 height 48
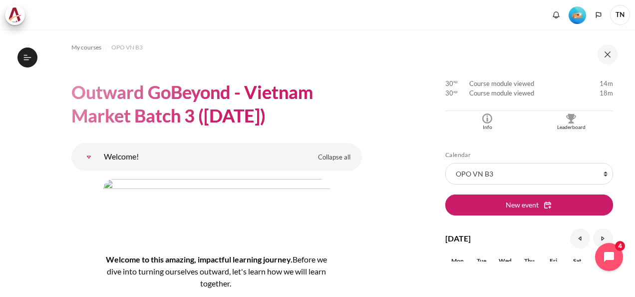
scroll to position [250, 0]
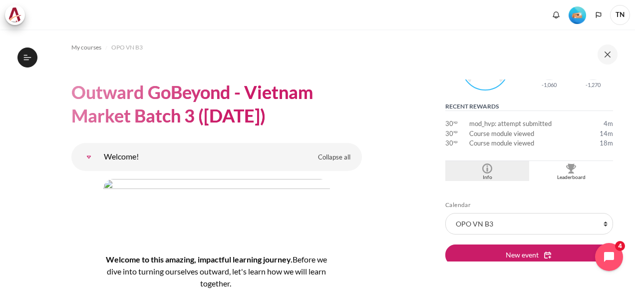
click at [486, 173] on div "Info" at bounding box center [487, 177] width 79 height 8
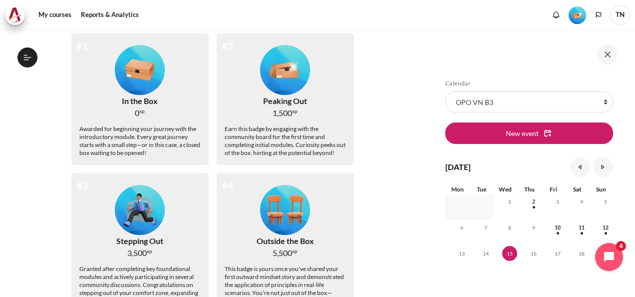
scroll to position [150, 0]
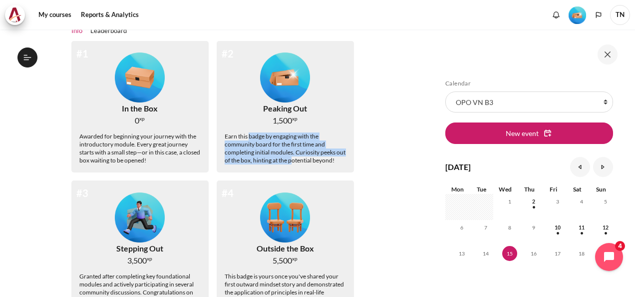
drag, startPoint x: 254, startPoint y: 138, endPoint x: 298, endPoint y: 161, distance: 49.4
click at [298, 161] on div "Earn this badge by engaging with the community board for the first time and com…" at bounding box center [285, 148] width 121 height 32
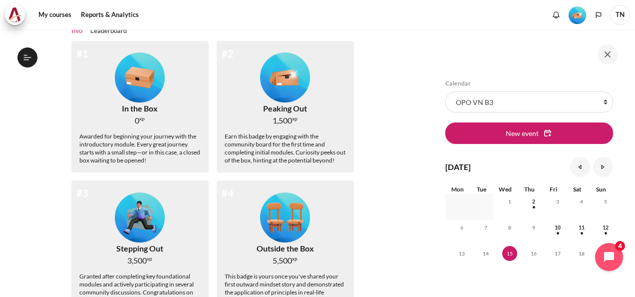
drag, startPoint x: 298, startPoint y: 161, endPoint x: 287, endPoint y: 174, distance: 16.7
click at [289, 164] on div "Earn this badge by engaging with the community board for the first time and com…" at bounding box center [285, 148] width 121 height 32
click at [276, 80] on img "Level #2" at bounding box center [285, 77] width 50 height 50
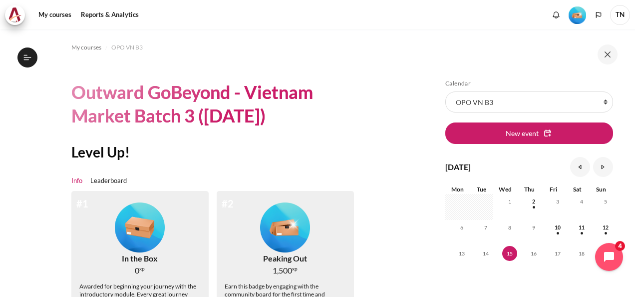
scroll to position [100, 0]
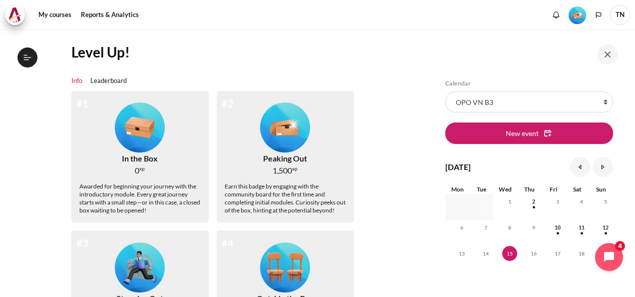
click at [77, 82] on link "Info" at bounding box center [76, 81] width 11 height 10
click at [108, 82] on link "Leaderboard" at bounding box center [108, 81] width 36 height 10
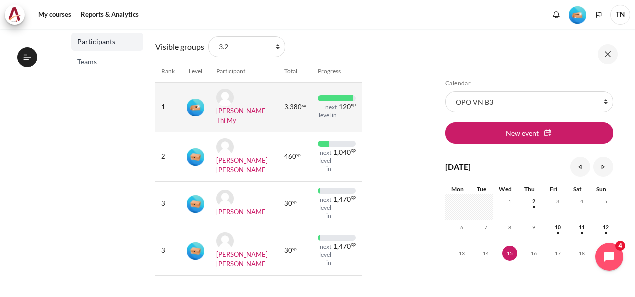
scroll to position [143, 0]
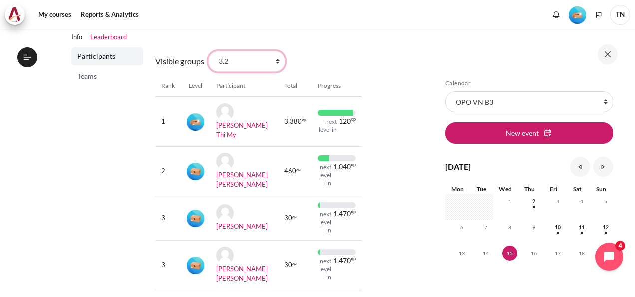
click at [275, 61] on select "All participants 3.1 2.1 2.2 2.3 2.4 2.5 2.6 2.7 2.8 3.2 3.3 3.4 3.5 3.5" at bounding box center [246, 61] width 77 height 21
select select "5010"
click at [208, 51] on select "All participants 3.1 2.1 2.2 2.3 2.4 2.5 2.6 2.7 2.8 3.2 3.3 3.4 3.5 3.5" at bounding box center [246, 61] width 77 height 21
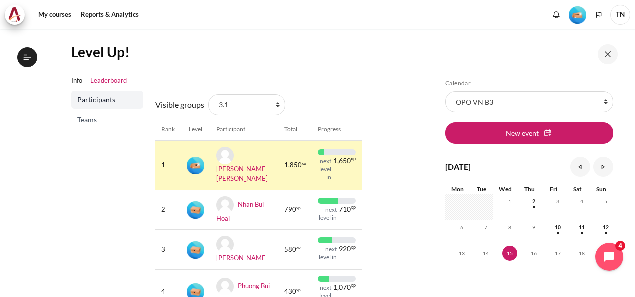
scroll to position [150, 0]
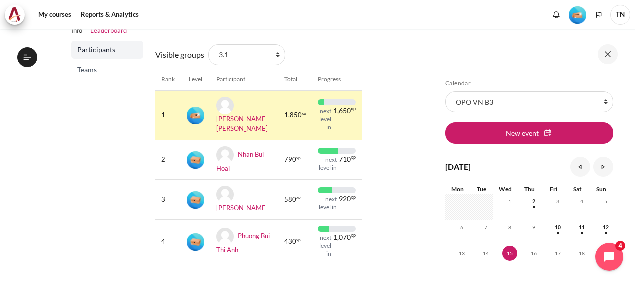
click at [196, 115] on img "Level #2" at bounding box center [195, 115] width 17 height 17
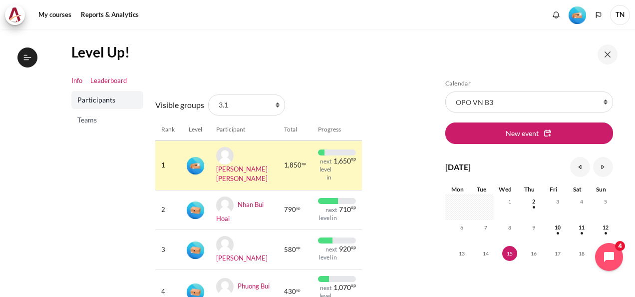
click at [76, 80] on link "Info" at bounding box center [76, 81] width 11 height 10
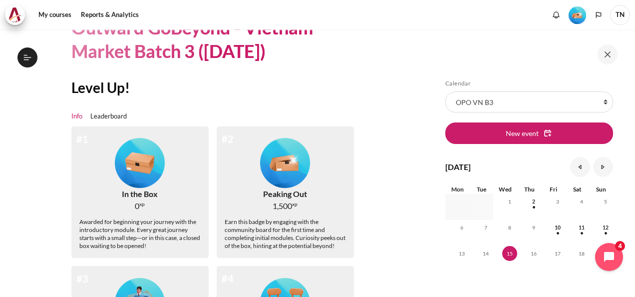
scroll to position [50, 0]
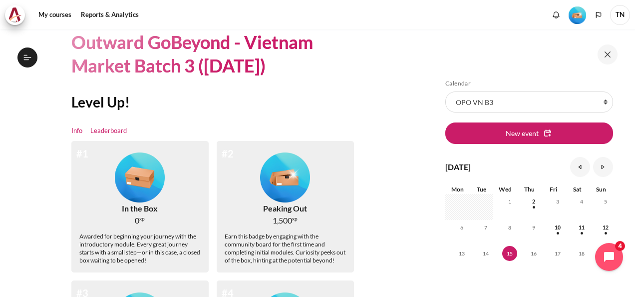
click at [117, 133] on link "Leaderboard" at bounding box center [108, 131] width 36 height 10
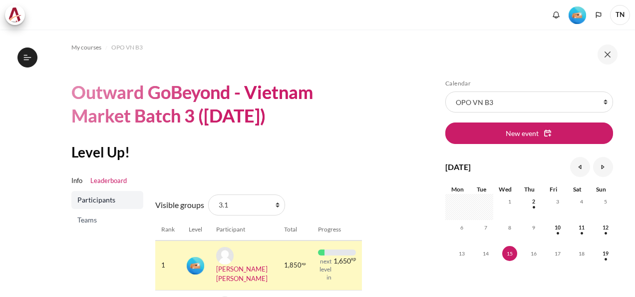
scroll to position [150, 0]
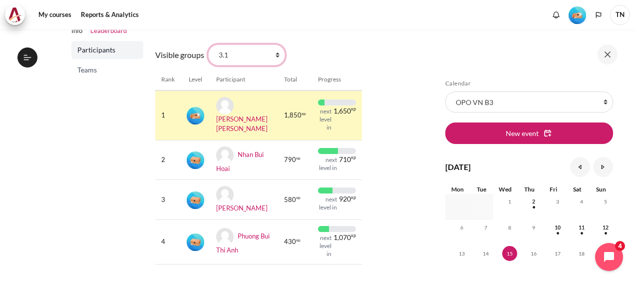
click at [262, 52] on select "All participants 3.1 2.1 2.2 2.3 2.4 2.5 2.6 2.7 2.8 3.2 3.3 3.4 3.5 3.5" at bounding box center [246, 54] width 77 height 21
select select "5011"
click at [208, 44] on select "All participants 3.1 2.1 2.2 2.3 2.4 2.5 2.6 2.7 2.8 3.2 3.3 3.4 3.5 3.5" at bounding box center [246, 54] width 77 height 21
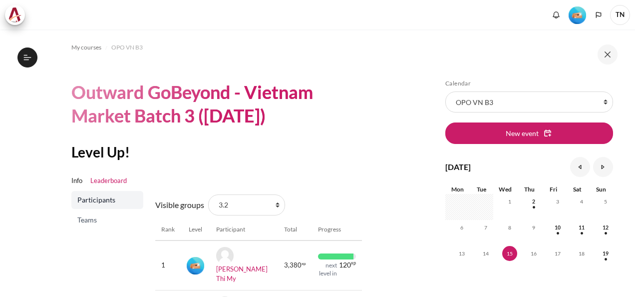
scroll to position [100, 0]
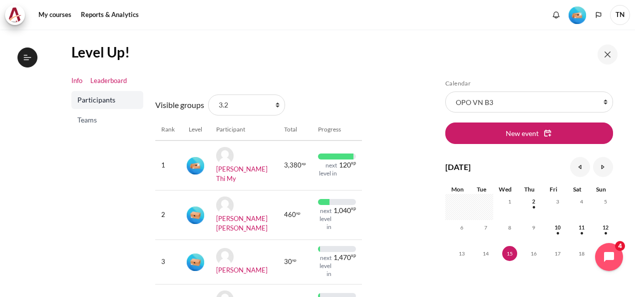
click at [76, 80] on link "Info" at bounding box center [76, 81] width 11 height 10
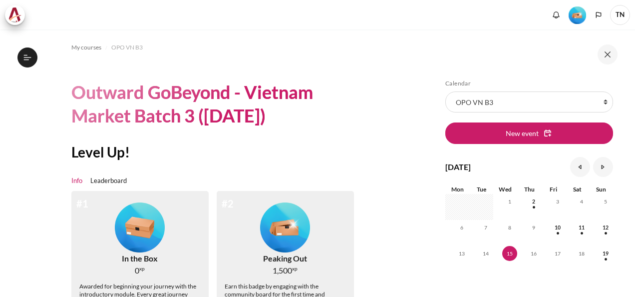
scroll to position [150, 0]
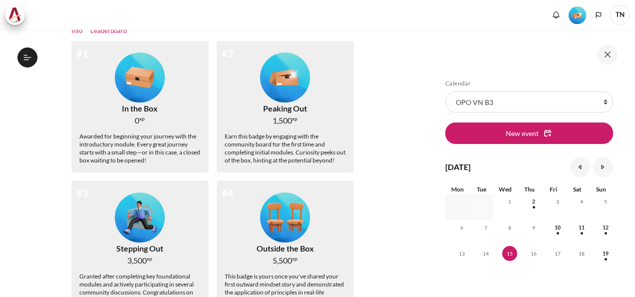
click at [115, 31] on link "Leaderboard" at bounding box center [108, 31] width 36 height 10
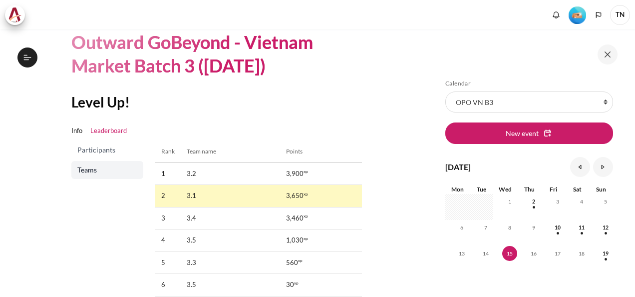
scroll to position [100, 0]
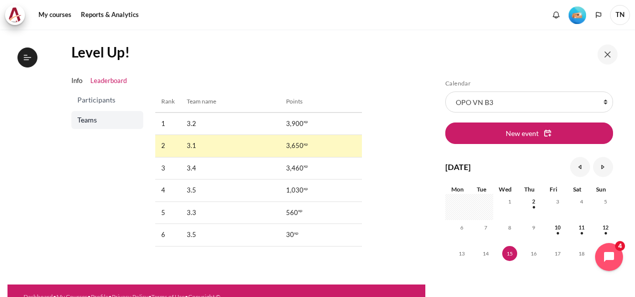
click at [98, 96] on span "Participants" at bounding box center [108, 100] width 62 height 10
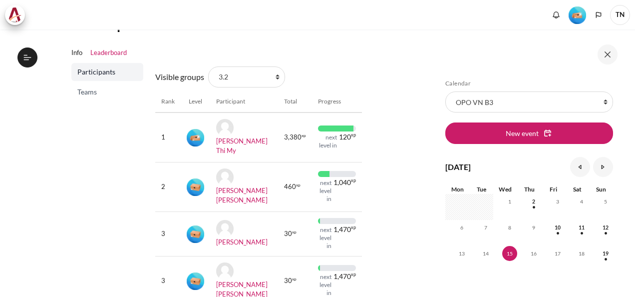
scroll to position [150, 0]
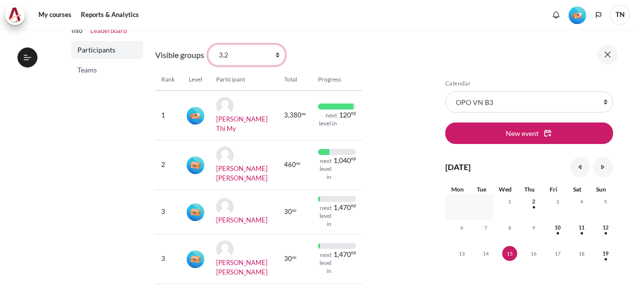
click at [272, 56] on select "All participants 3.1 2.1 2.2 2.3 2.4 2.5 2.6 2.7 2.8 3.2 3.3 3.4 3.5 3.5" at bounding box center [246, 54] width 77 height 21
select select "5012"
click at [208, 44] on select "All participants 3.1 2.1 2.2 2.3 2.4 2.5 2.6 2.7 2.8 3.2 3.3 3.4 3.5 3.5" at bounding box center [246, 54] width 77 height 21
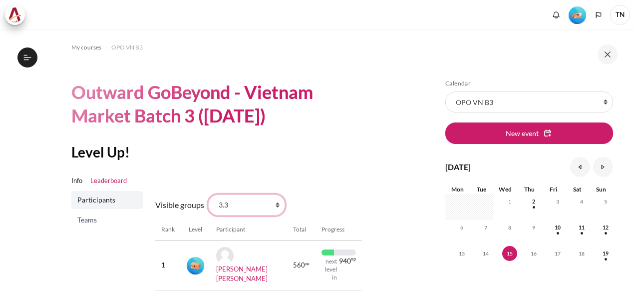
scroll to position [55, 0]
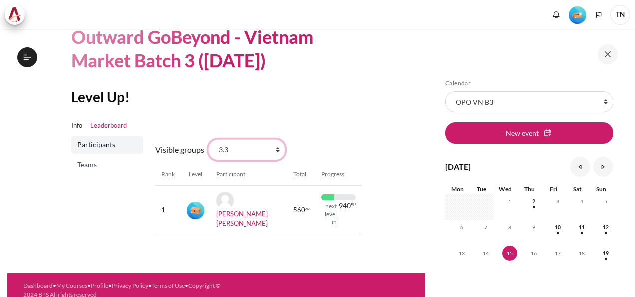
click at [262, 155] on select "All participants 3.1 2.1 2.2 2.3 2.4 2.5 2.6 2.7 2.8 3.2 3.3 3.4 3.5 3.5" at bounding box center [246, 149] width 77 height 21
click at [249, 149] on select "All participants 3.1 2.1 2.2 2.3 2.4 2.5 2.6 2.7 2.8 3.2 3.3 3.4 3.5 3.5" at bounding box center [246, 149] width 77 height 21
click at [245, 146] on select "All participants 3.1 2.1 2.2 2.3 2.4 2.5 2.6 2.7 2.8 3.2 3.3 3.4 3.5 3.5" at bounding box center [246, 149] width 77 height 21
select select "5013"
click at [208, 139] on select "All participants 3.1 2.1 2.2 2.3 2.4 2.5 2.6 2.7 2.8 3.2 3.3 3.4 3.5 3.5" at bounding box center [246, 149] width 77 height 21
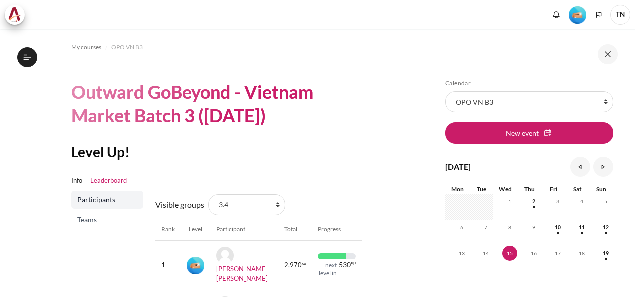
scroll to position [95, 0]
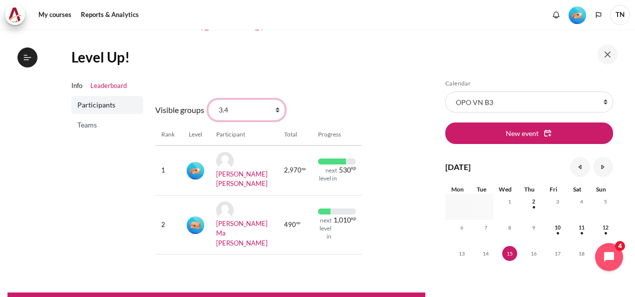
click at [234, 115] on select "All participants 3.1 2.1 2.2 2.3 2.4 2.5 2.6 2.7 2.8 3.2 3.3 3.4 3.5 3.5" at bounding box center [246, 109] width 77 height 21
select select "5010"
click at [208, 99] on select "All participants 3.1 2.1 2.2 2.3 2.4 2.5 2.6 2.7 2.8 3.2 3.3 3.4 3.5 3.5" at bounding box center [246, 109] width 77 height 21
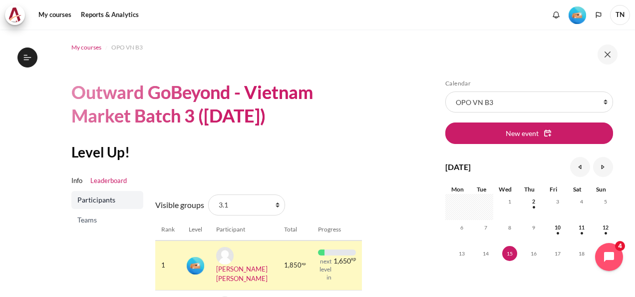
click at [91, 47] on span "My courses" at bounding box center [86, 47] width 30 height 9
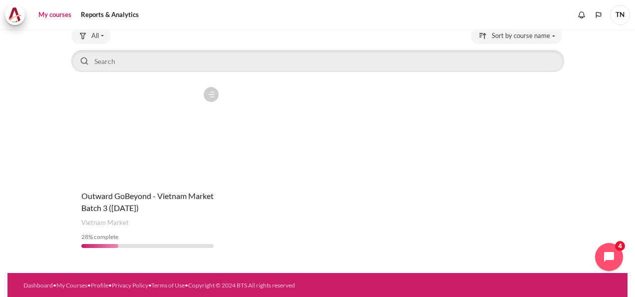
scroll to position [68, 0]
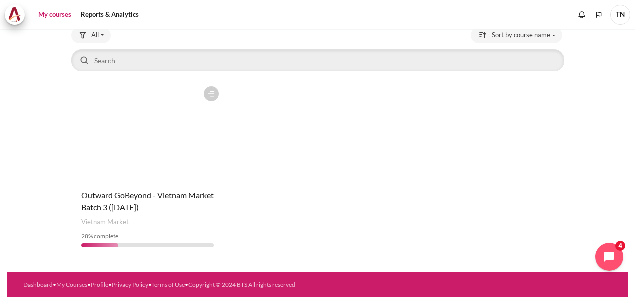
click at [188, 159] on figure "Content" at bounding box center [147, 131] width 152 height 100
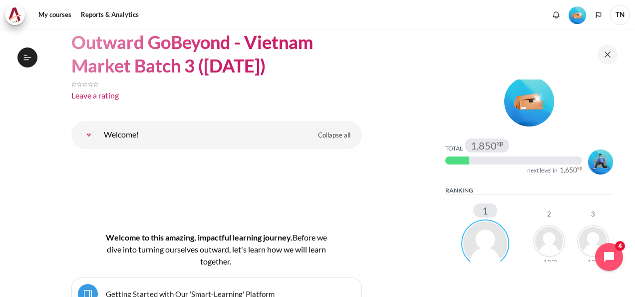
scroll to position [100, 0]
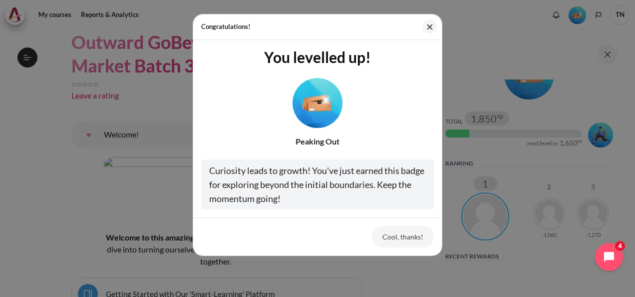
drag, startPoint x: 329, startPoint y: 170, endPoint x: 341, endPoint y: 207, distance: 38.9
click at [341, 207] on div "Curiosity leads to growth! You've just earned this badge for exploring beyond t…" at bounding box center [317, 184] width 233 height 50
drag, startPoint x: 341, startPoint y: 207, endPoint x: 325, endPoint y: 209, distance: 15.7
click at [325, 209] on div "You levelled up! Peaking Out Curiosity leads to growth! You've just earned this…" at bounding box center [317, 129] width 249 height 178
click at [310, 209] on div "Curiosity leads to growth! You've just earned this badge for exploring beyond t…" at bounding box center [317, 184] width 233 height 50
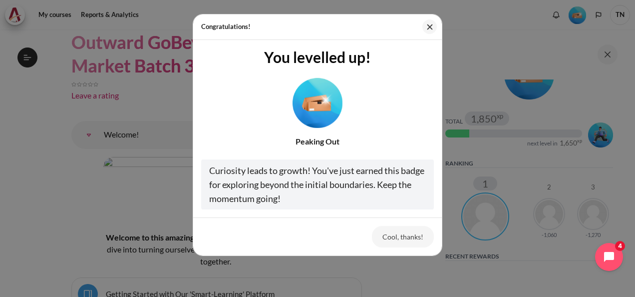
click at [307, 199] on div "Curiosity leads to growth! You've just earned this badge for exploring beyond t…" at bounding box center [317, 184] width 233 height 50
click at [404, 238] on button "Cool, thanks!" at bounding box center [403, 236] width 62 height 21
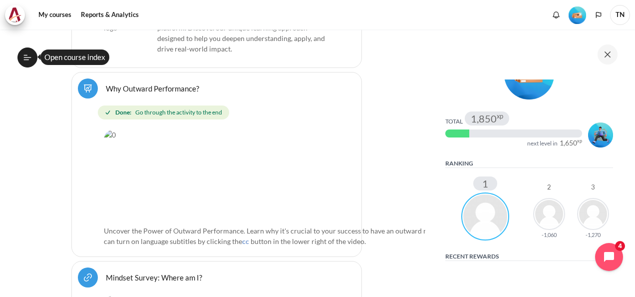
scroll to position [400, 0]
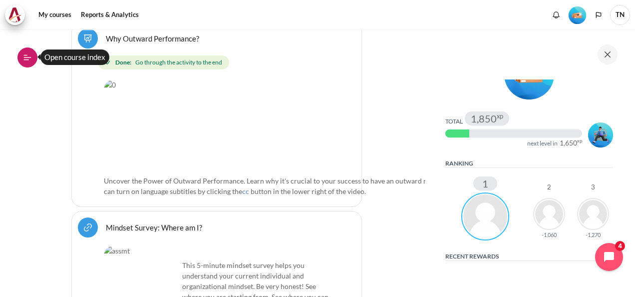
click at [24, 60] on icon at bounding box center [26, 59] width 5 height 0
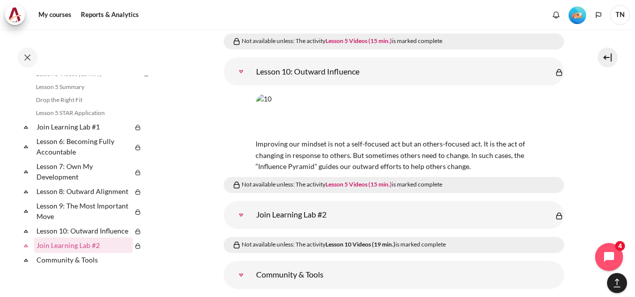
scroll to position [0, 0]
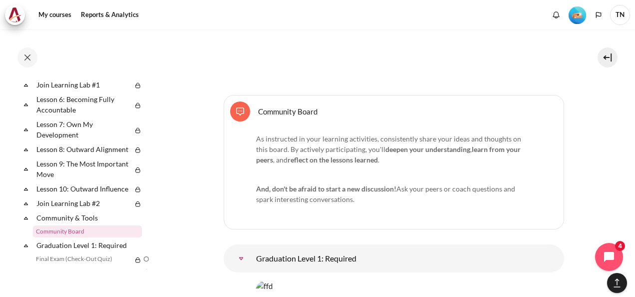
click at [290, 106] on link "Community Board Forum" at bounding box center [287, 110] width 59 height 9
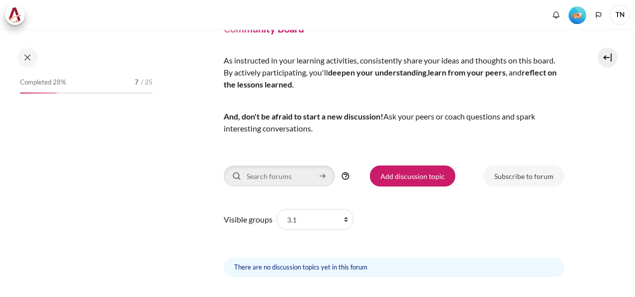
scroll to position [120, 0]
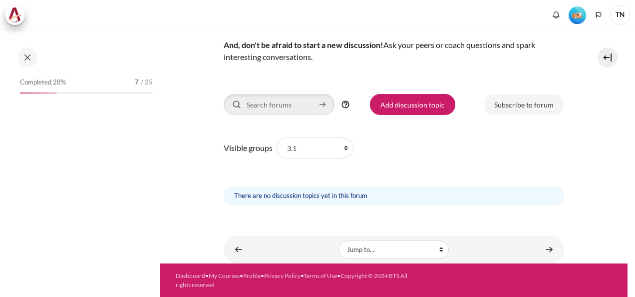
click at [342, 148] on select "All participants 3.1 2.1 2.2 2.3 2.4 2.5 2.6 2.7 2.8 3.2 3.3 3.4 3.5 3.5" at bounding box center [315, 147] width 77 height 21
select select "0"
click at [277, 137] on select "All participants 3.1 2.1 2.2 2.3 2.4 2.5 2.6 2.7 2.8 3.2 3.3 3.4 3.5 3.5" at bounding box center [315, 147] width 77 height 21
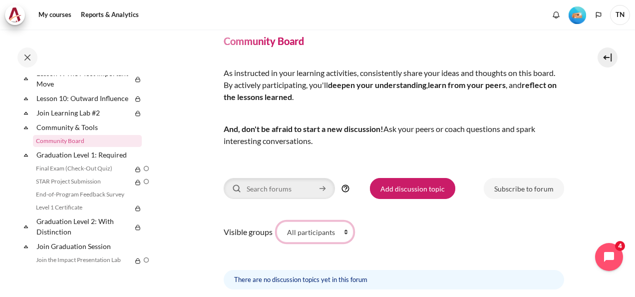
scroll to position [50, 0]
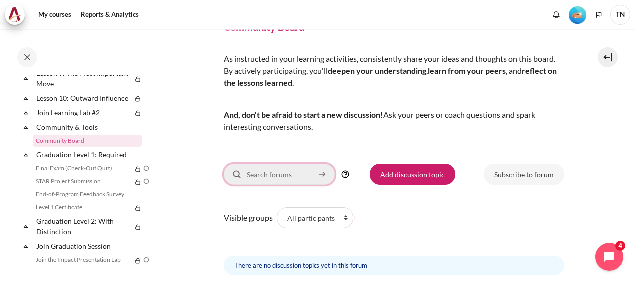
click at [297, 175] on input "Search forums" at bounding box center [279, 174] width 111 height 21
click at [325, 174] on icon "Content" at bounding box center [322, 174] width 5 height 0
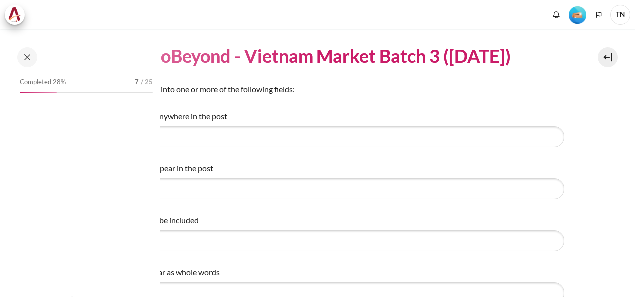
select select "Content"
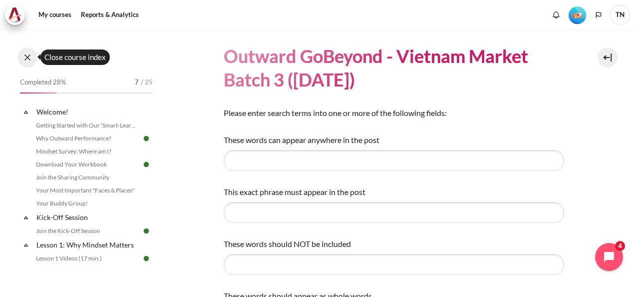
click at [27, 59] on button at bounding box center [27, 57] width 20 height 20
